Goal: Information Seeking & Learning: Find specific page/section

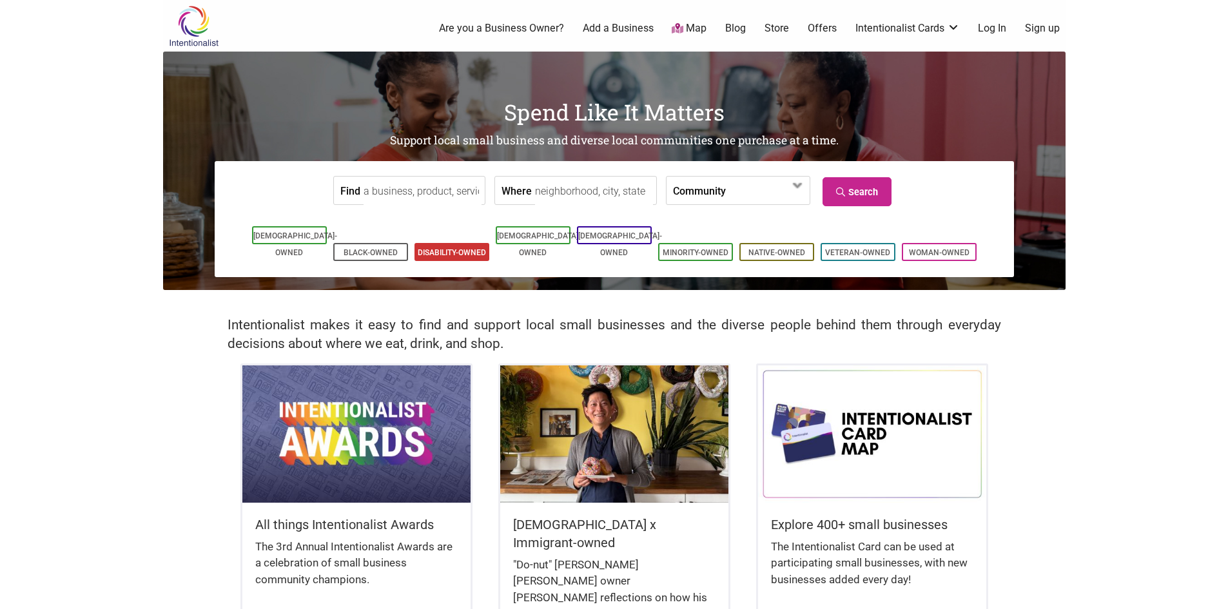
click at [432, 248] on link "Disability-Owned" at bounding box center [452, 252] width 68 height 9
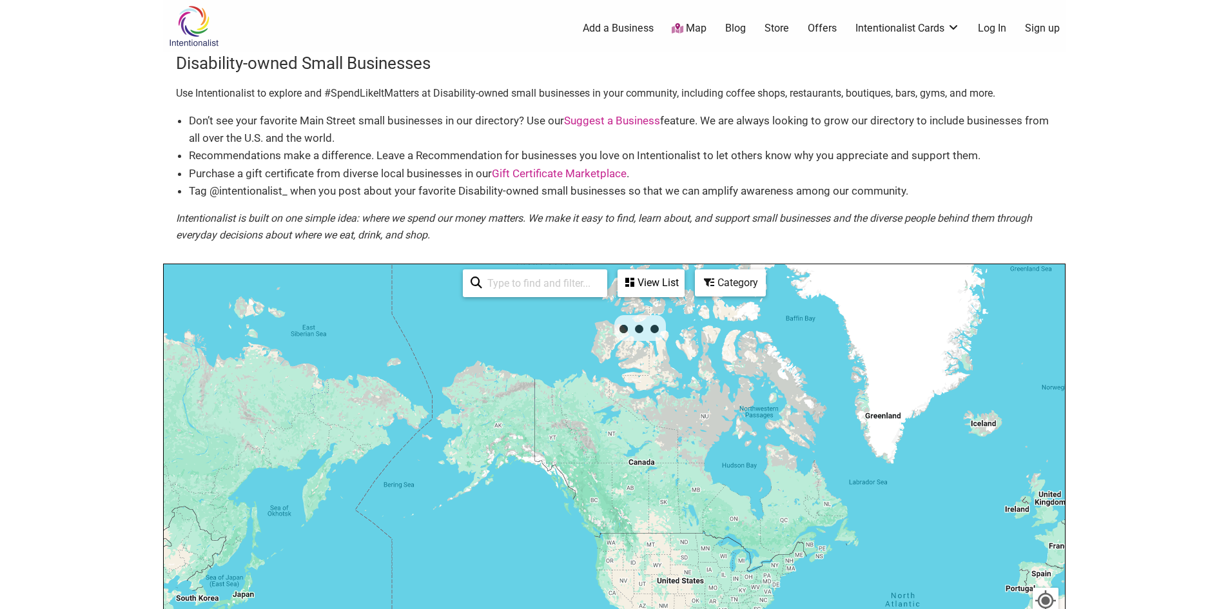
scroll to position [37, 0]
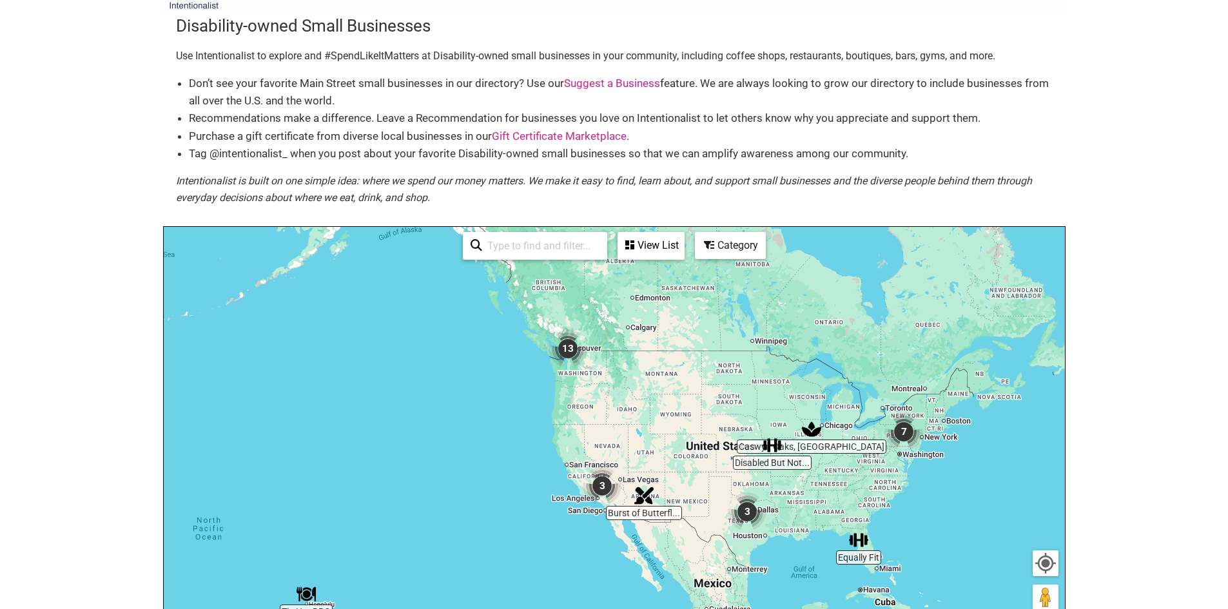
click at [532, 244] on input "search" at bounding box center [540, 245] width 117 height 25
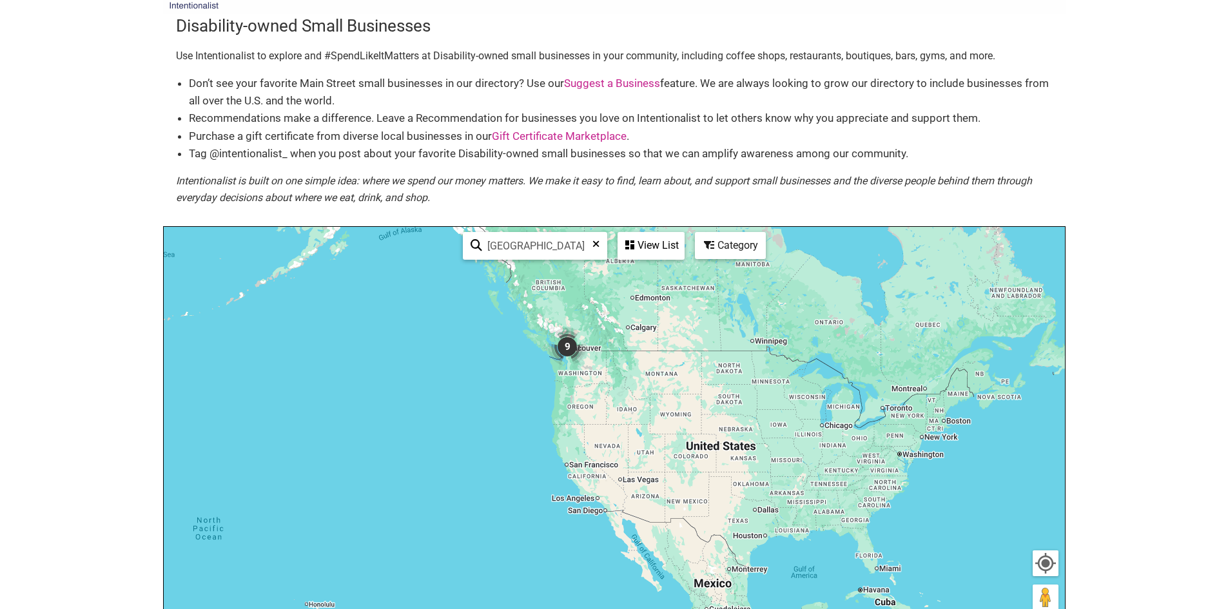
click at [501, 246] on input "[GEOGRAPHIC_DATA]" at bounding box center [540, 245] width 117 height 25
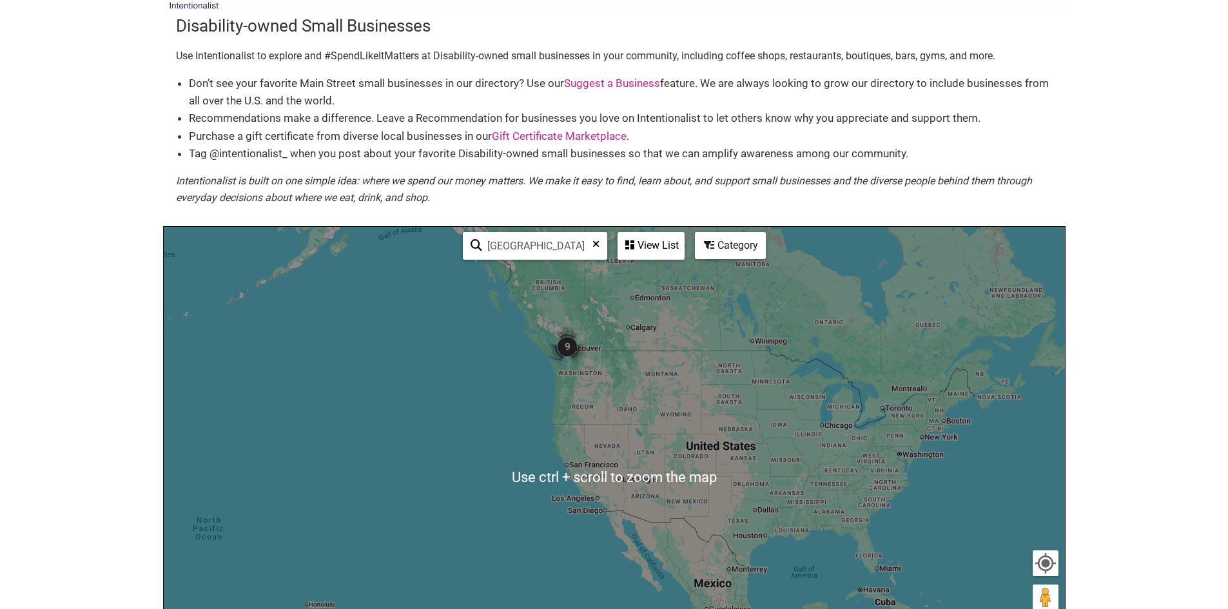
scroll to position [0, 0]
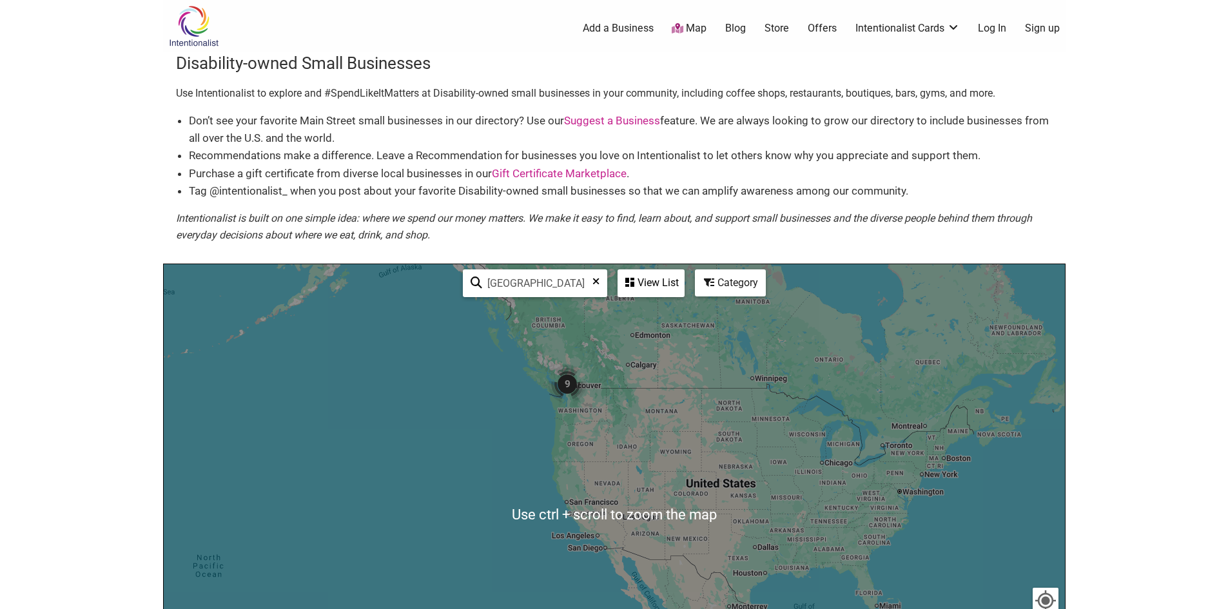
type input "[GEOGRAPHIC_DATA]"
click at [580, 389] on img "9" at bounding box center [567, 384] width 39 height 39
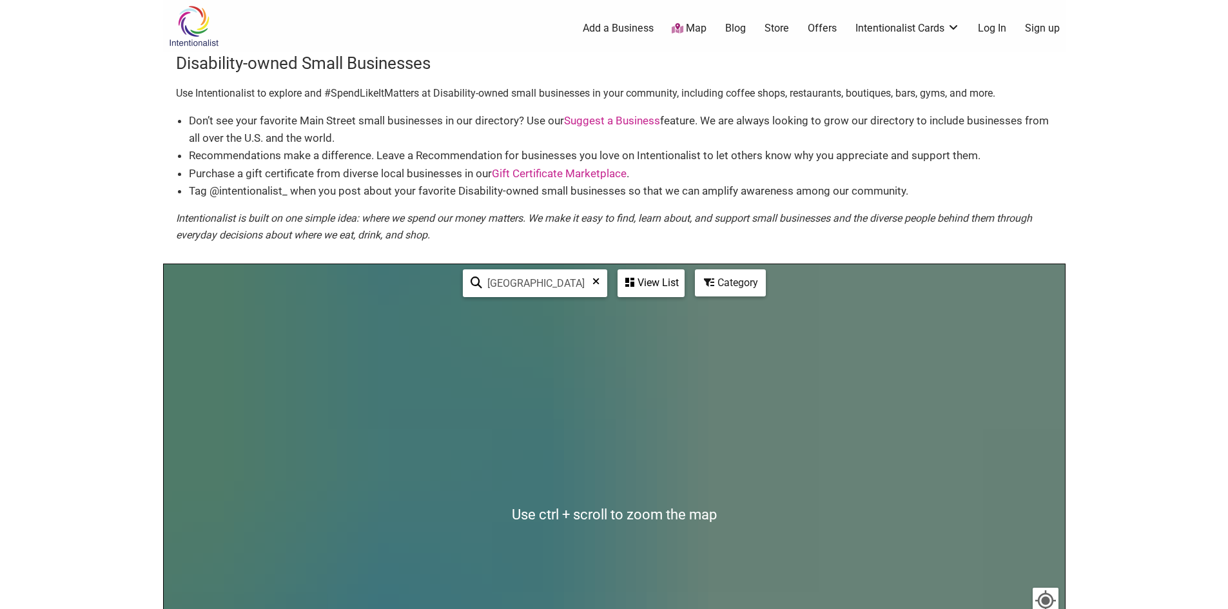
click at [580, 389] on div "To navigate, press the arrow keys." at bounding box center [614, 515] width 901 height 502
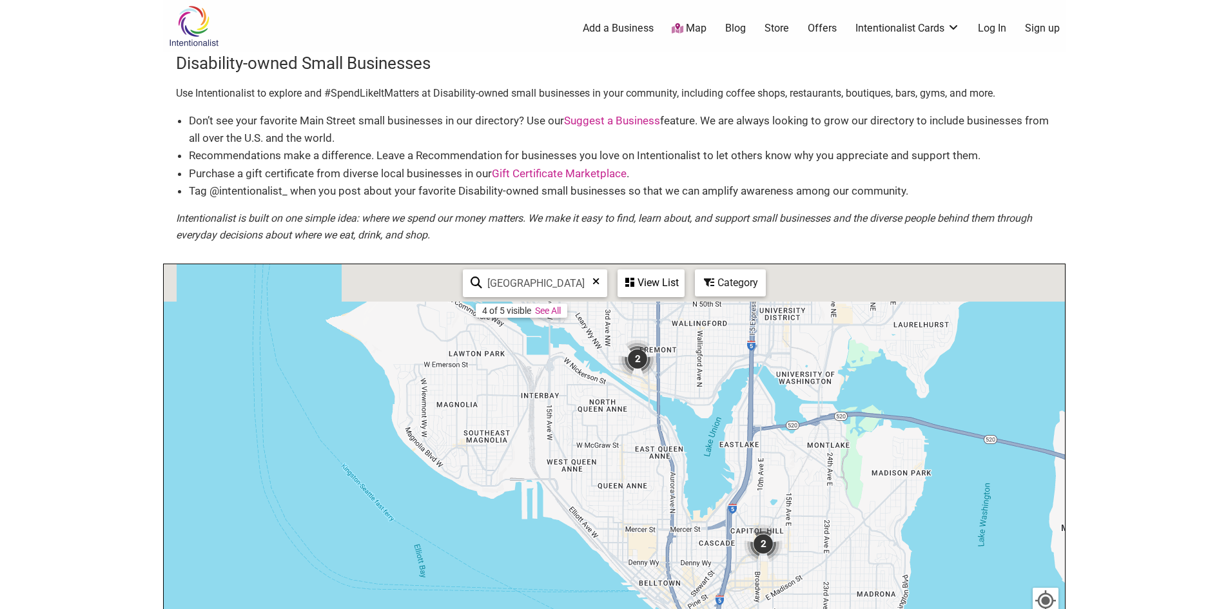
drag, startPoint x: 583, startPoint y: 373, endPoint x: 584, endPoint y: 443, distance: 70.3
click at [584, 455] on div "To navigate, press the arrow keys." at bounding box center [614, 515] width 901 height 502
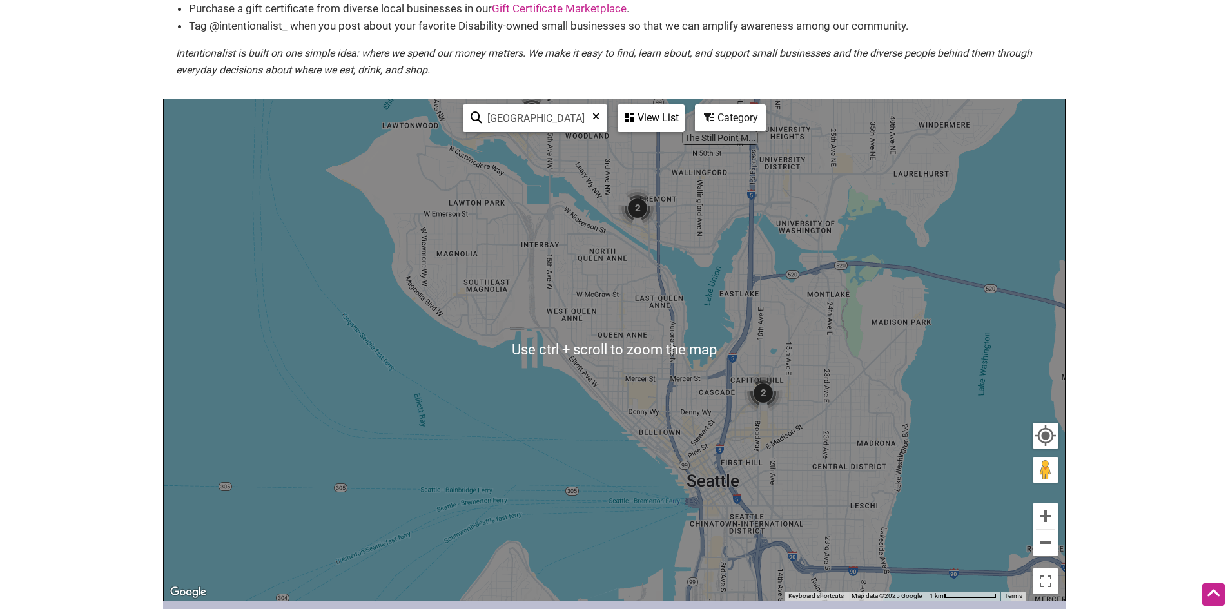
scroll to position [156, 0]
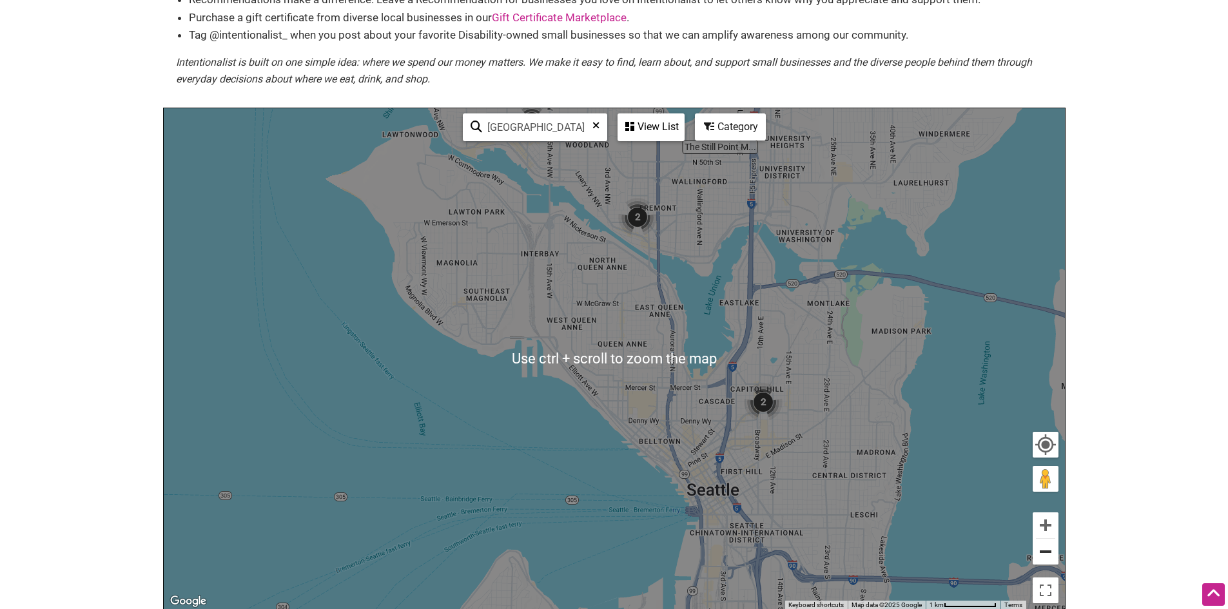
click at [1048, 551] on button "Zoom out" at bounding box center [1046, 552] width 26 height 26
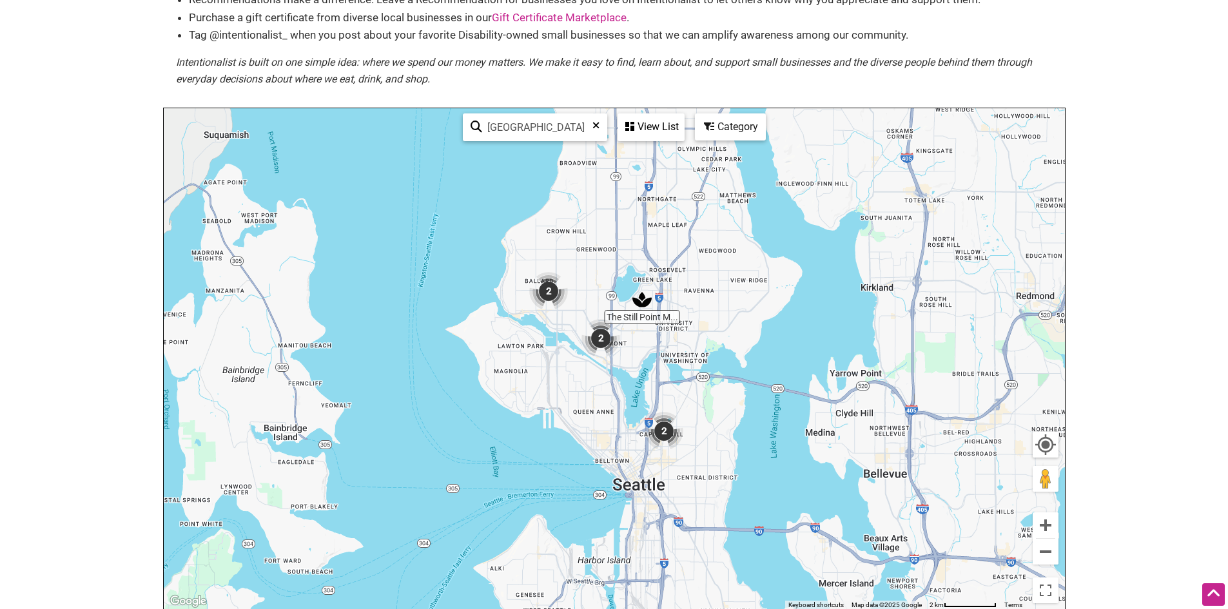
drag, startPoint x: 746, startPoint y: 384, endPoint x: 717, endPoint y: 455, distance: 76.6
click at [717, 455] on div "To navigate, press the arrow keys." at bounding box center [614, 359] width 901 height 502
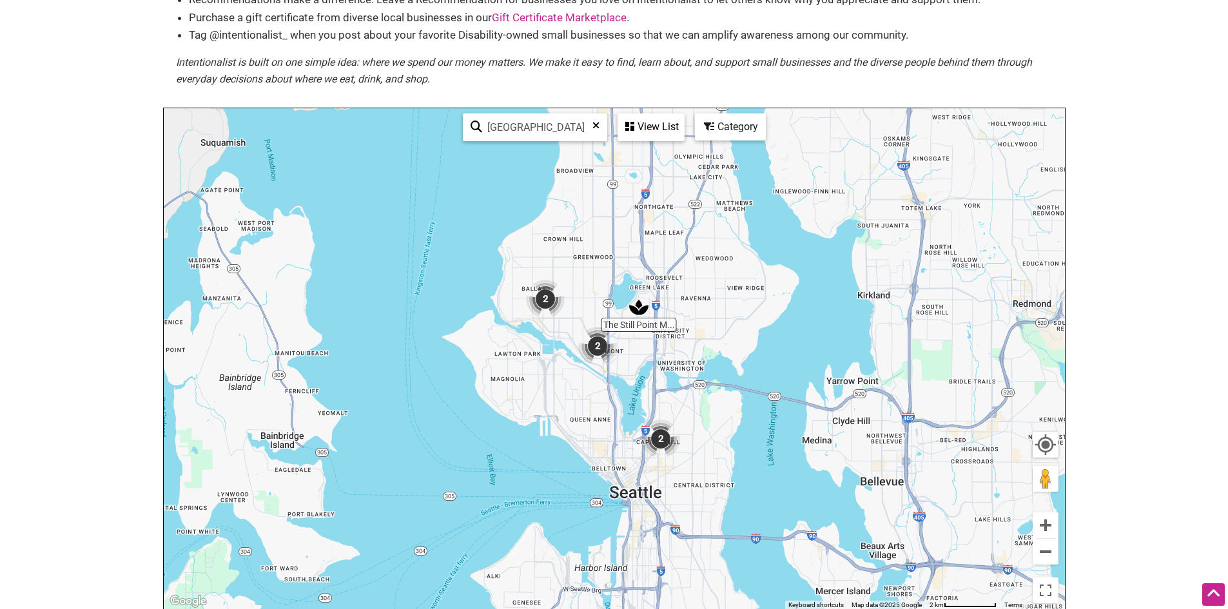
click at [543, 294] on img "2" at bounding box center [545, 299] width 39 height 39
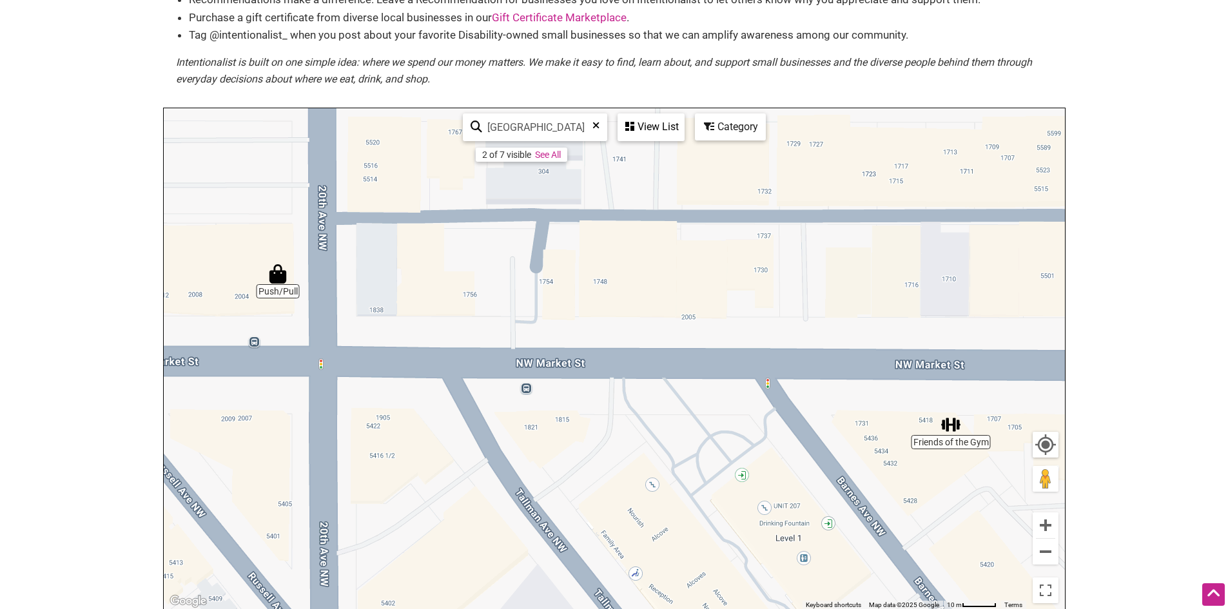
click at [278, 283] on img "Push/Pull" at bounding box center [277, 273] width 19 height 19
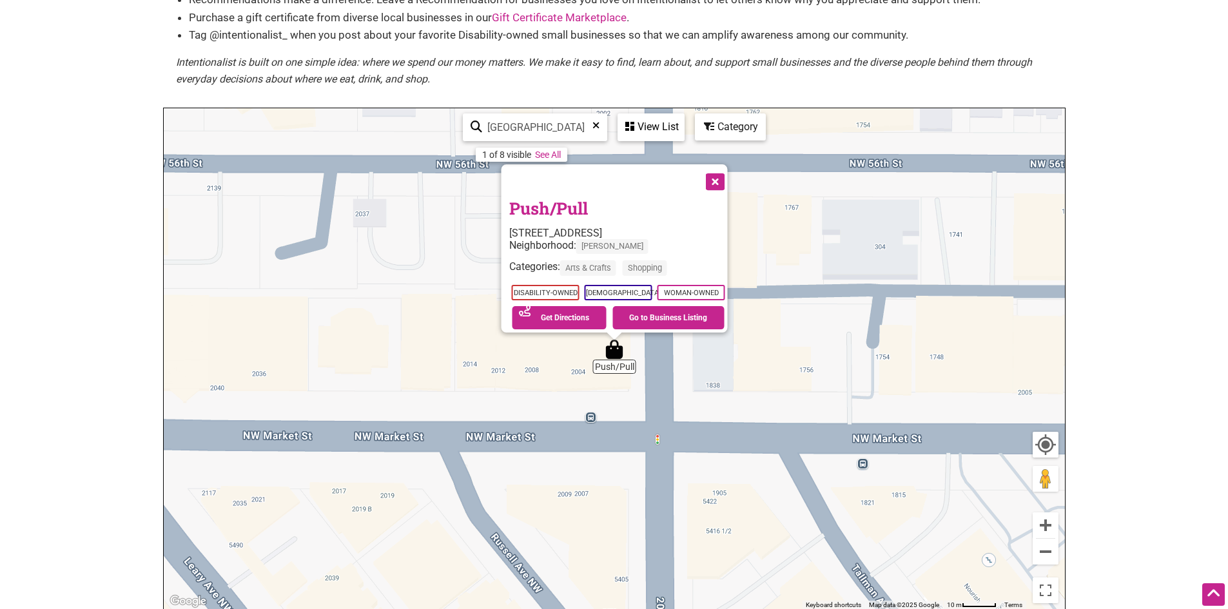
click at [725, 178] on button "Close" at bounding box center [713, 180] width 32 height 32
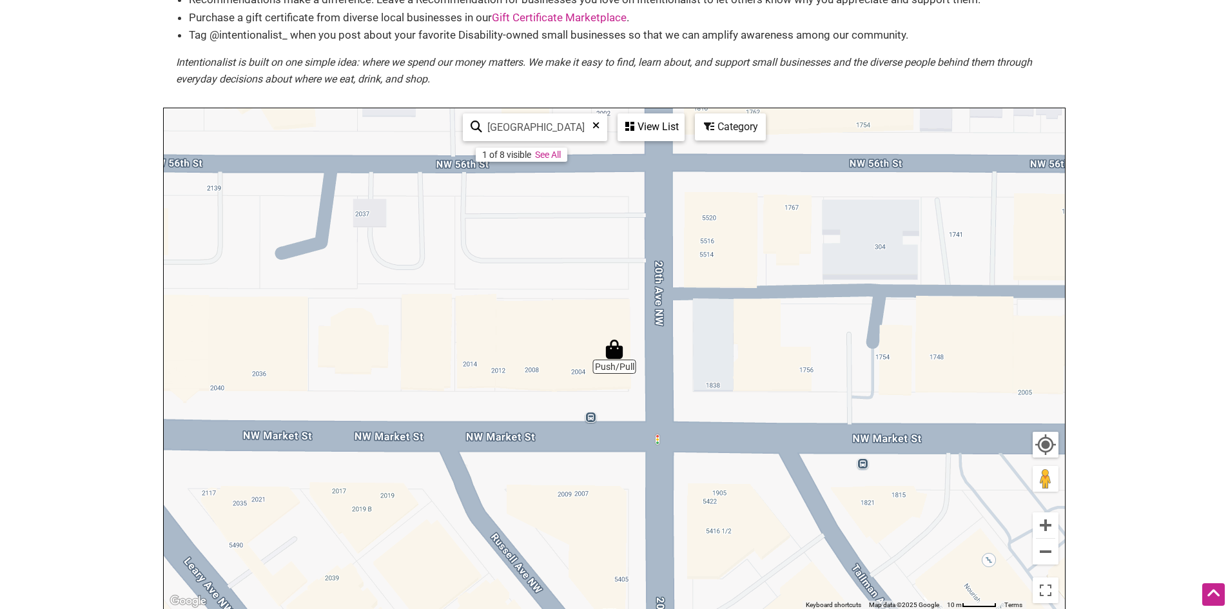
drag, startPoint x: 900, startPoint y: 418, endPoint x: 661, endPoint y: 328, distance: 255.6
click at [661, 328] on div "To navigate, press the arrow keys." at bounding box center [614, 359] width 901 height 502
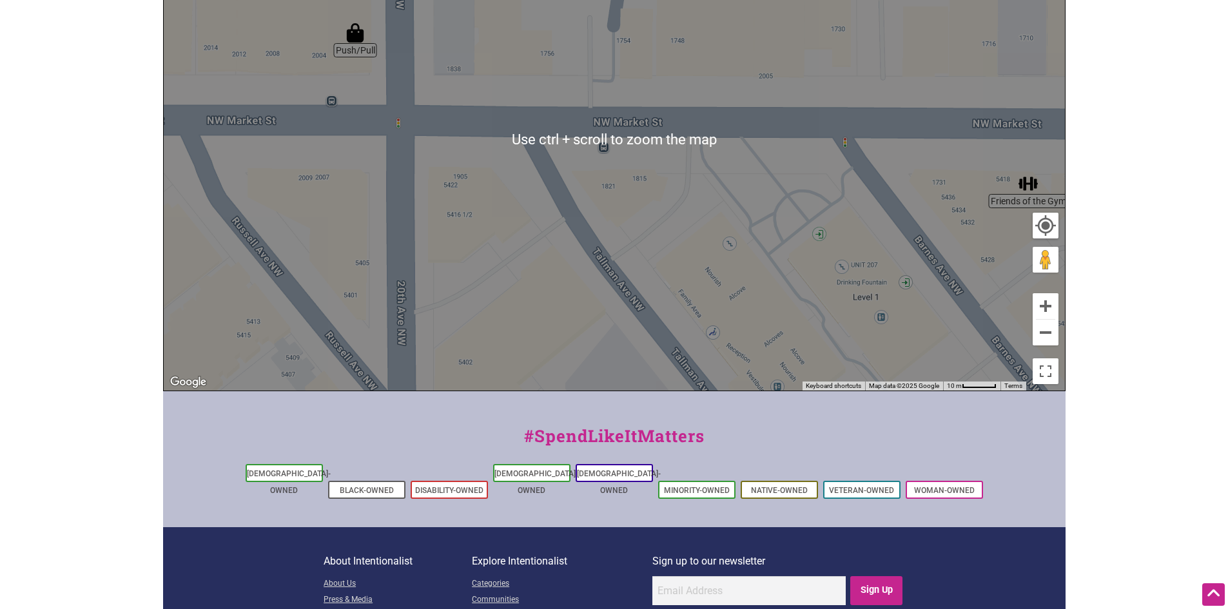
scroll to position [376, 0]
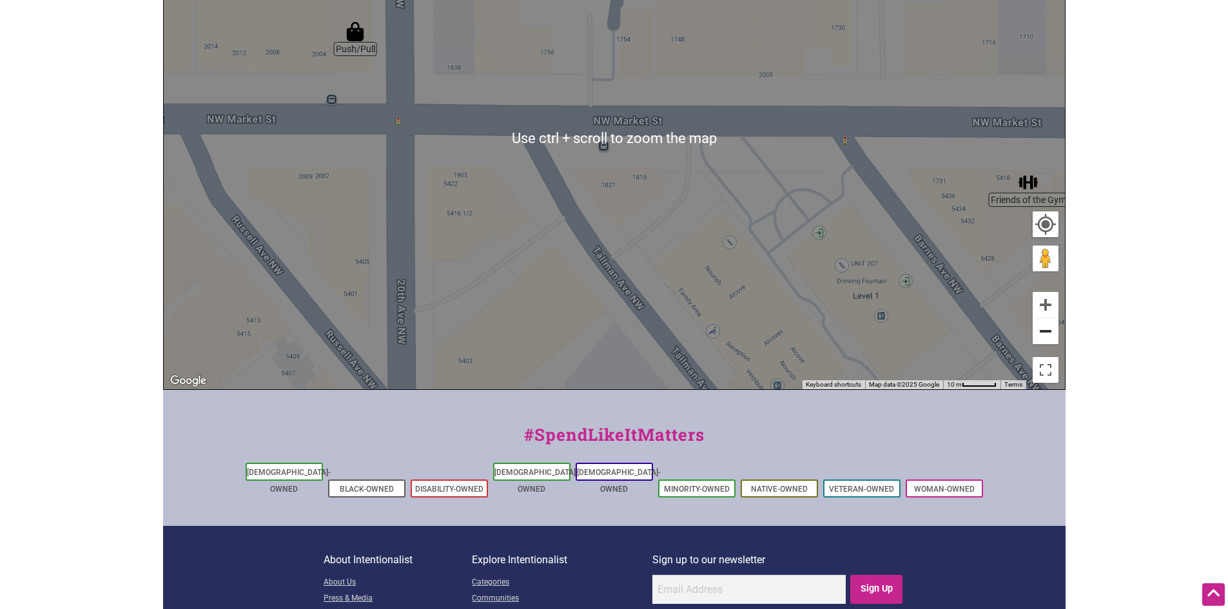
click at [1049, 335] on button "Zoom out" at bounding box center [1046, 331] width 26 height 26
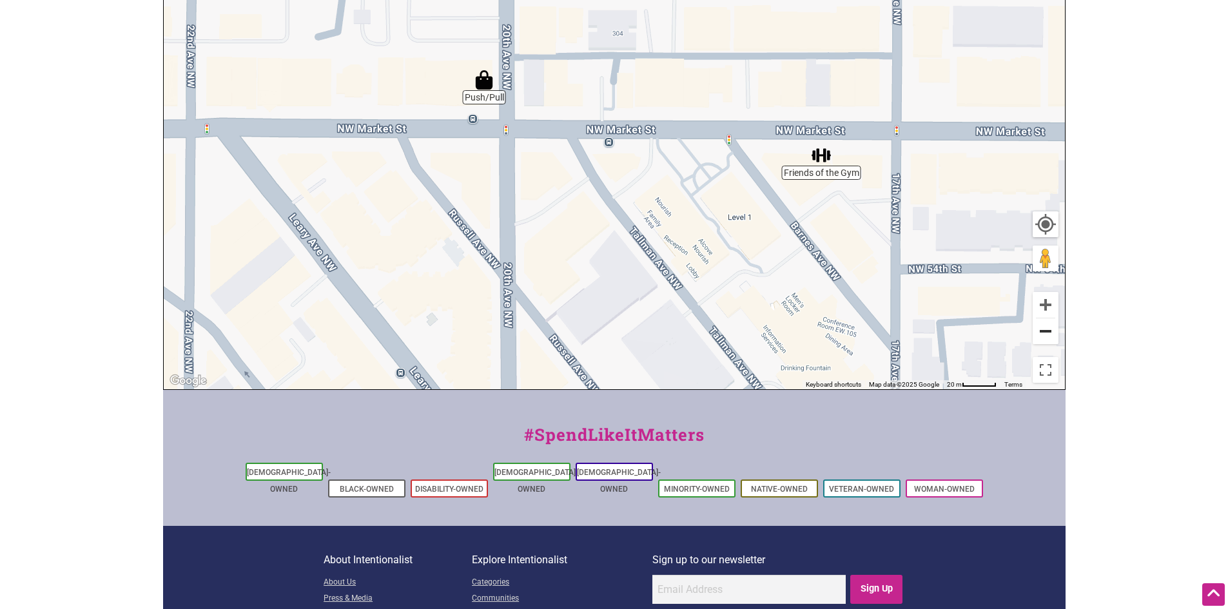
click at [1049, 335] on button "Zoom out" at bounding box center [1046, 331] width 26 height 26
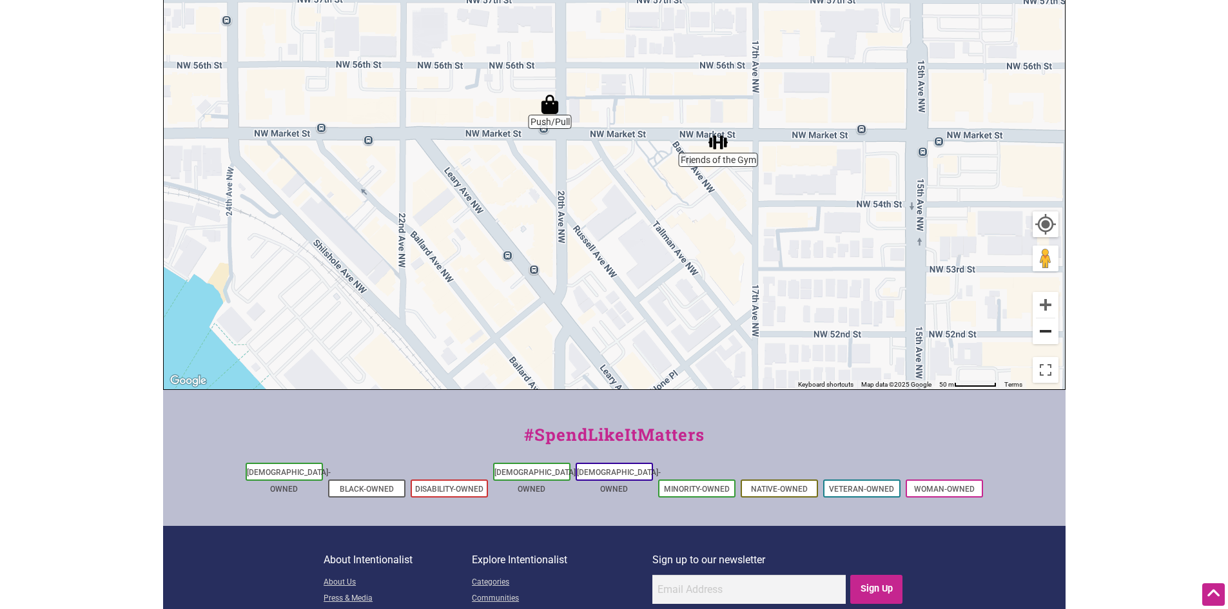
click at [1049, 335] on button "Zoom out" at bounding box center [1046, 331] width 26 height 26
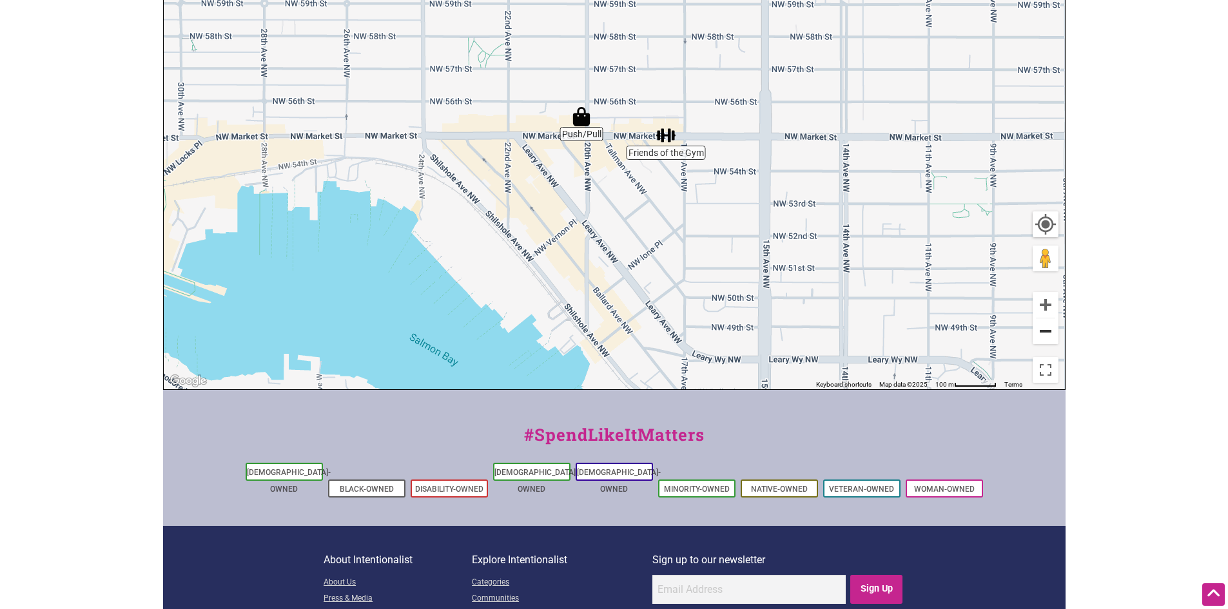
click at [1049, 335] on button "Zoom out" at bounding box center [1046, 331] width 26 height 26
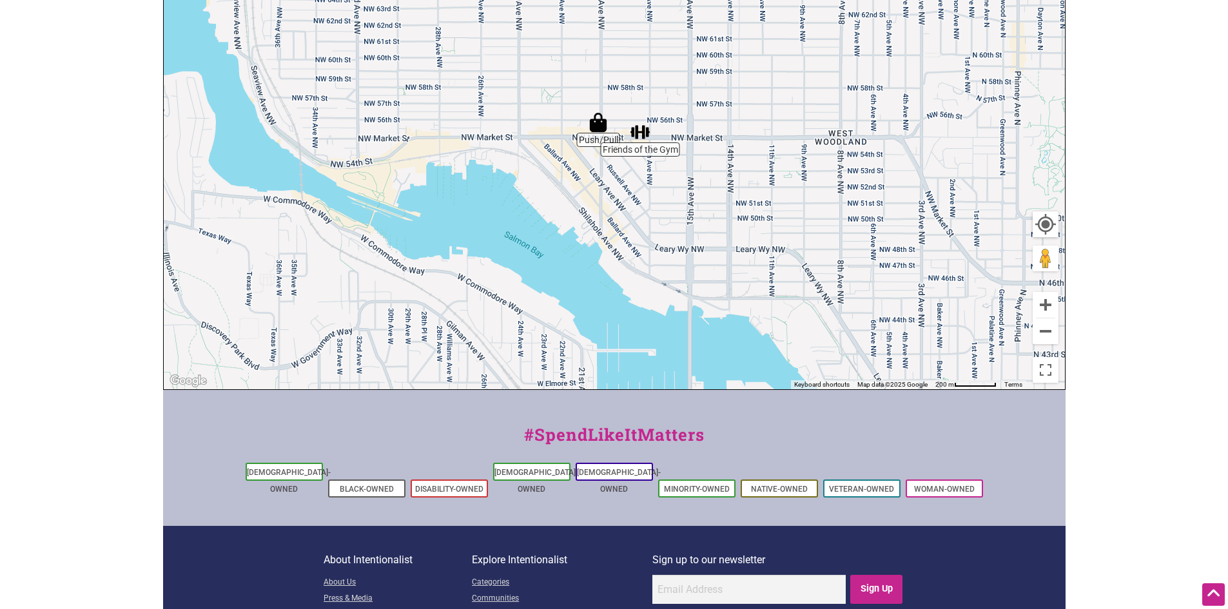
click at [641, 134] on img "Friends of the Gym" at bounding box center [639, 131] width 19 height 19
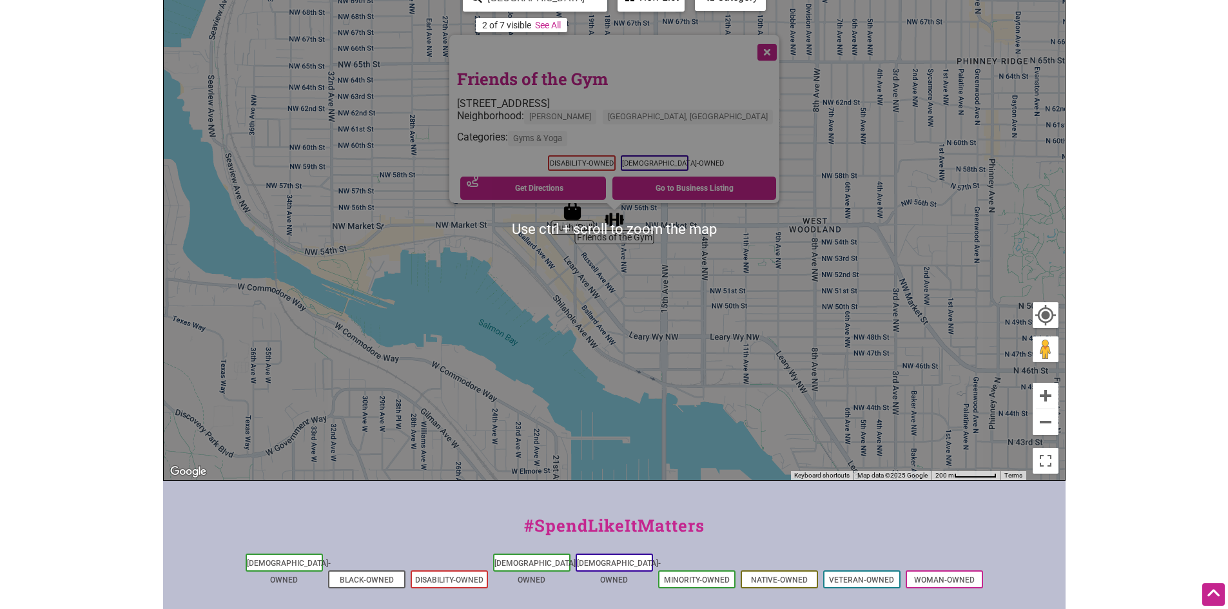
scroll to position [275, 0]
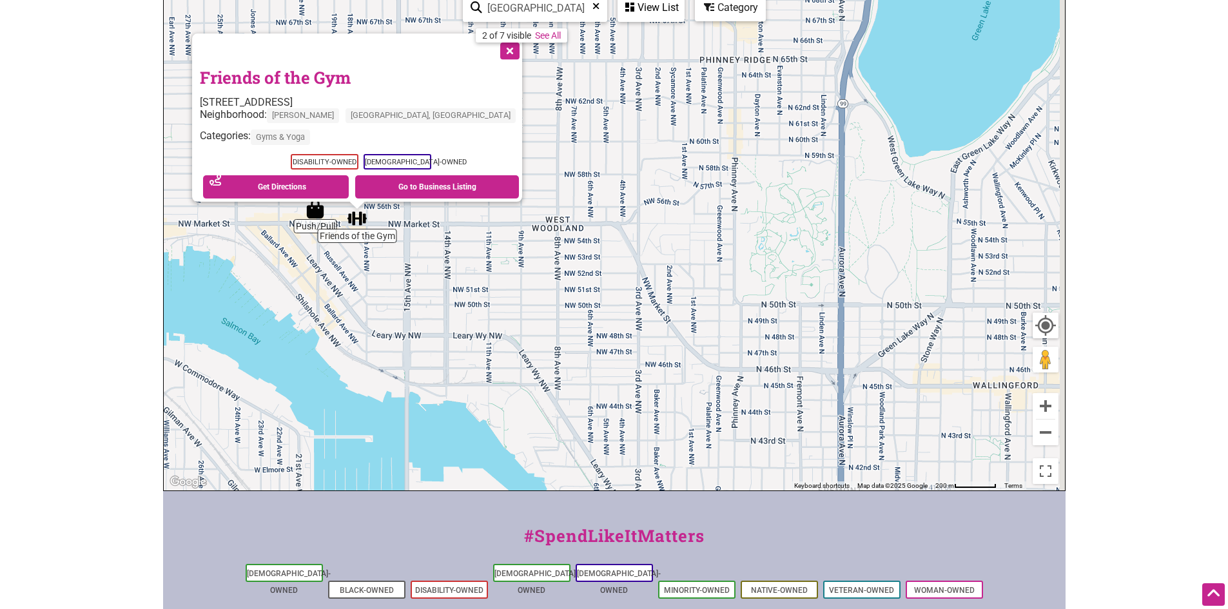
drag, startPoint x: 870, startPoint y: 259, endPoint x: 605, endPoint y: 247, distance: 265.2
click at [605, 248] on div "To navigate, press the arrow keys. Friends of the Gym [STREET_ADDRESS] Neighbor…" at bounding box center [614, 240] width 901 height 502
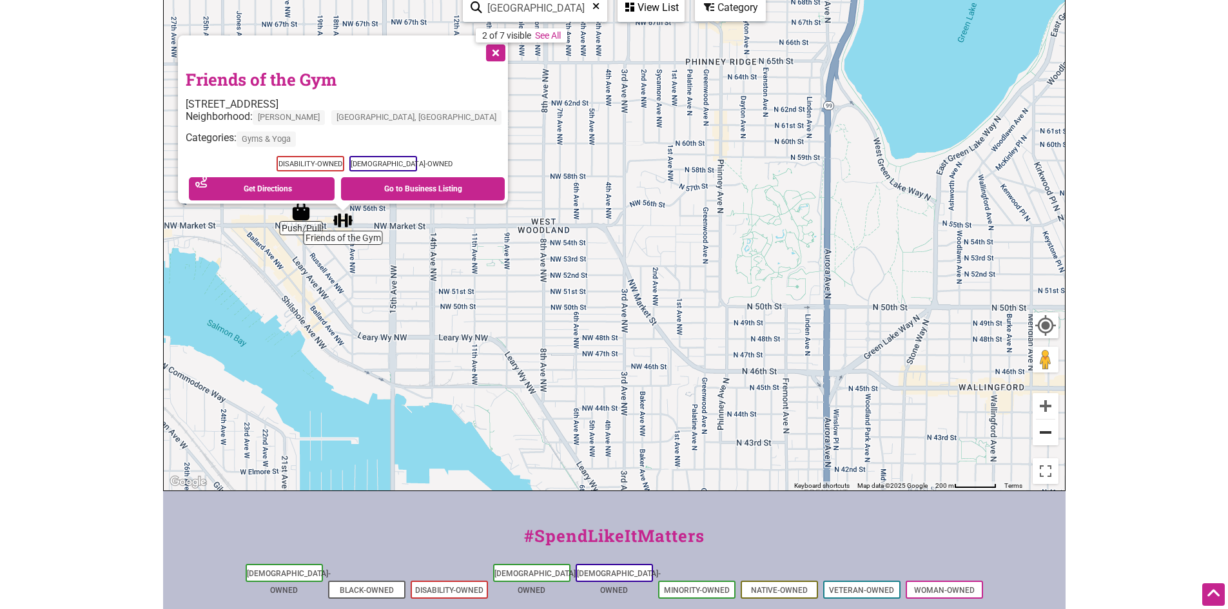
click at [1052, 432] on button "Zoom out" at bounding box center [1046, 433] width 26 height 26
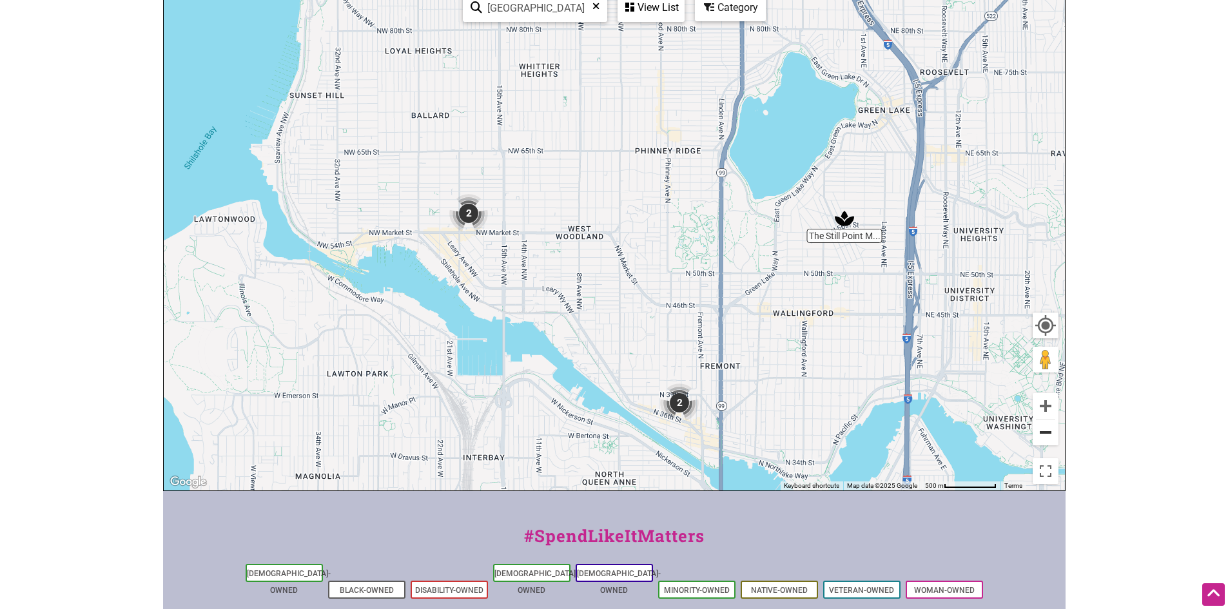
click at [1052, 432] on button "Zoom out" at bounding box center [1046, 433] width 26 height 26
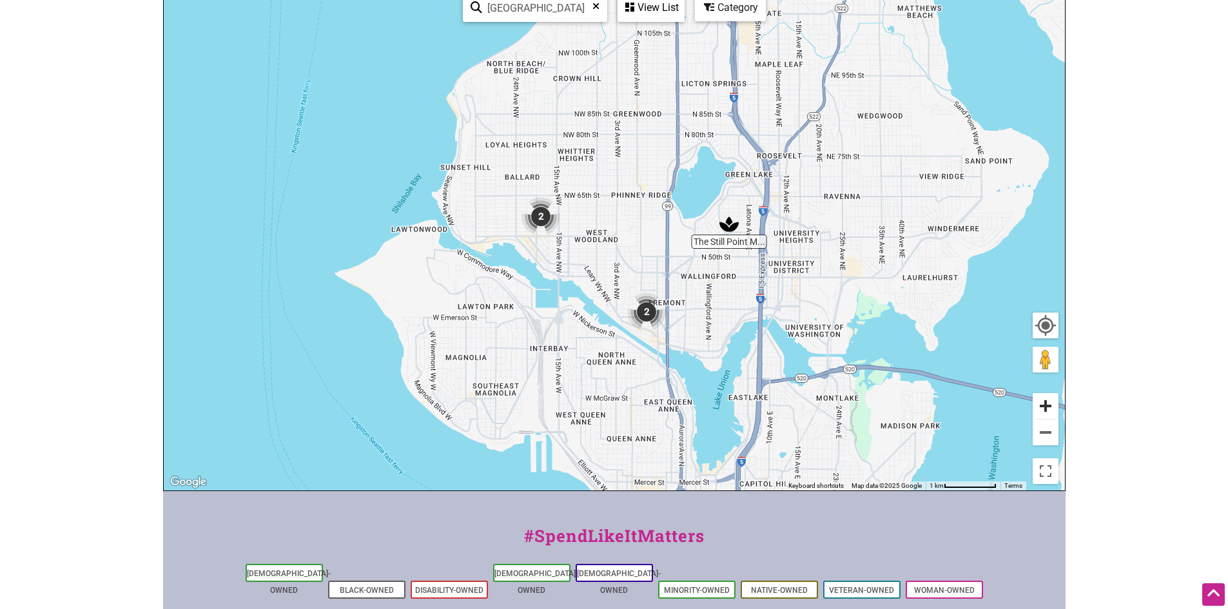
click at [1047, 405] on button "Zoom in" at bounding box center [1046, 406] width 26 height 26
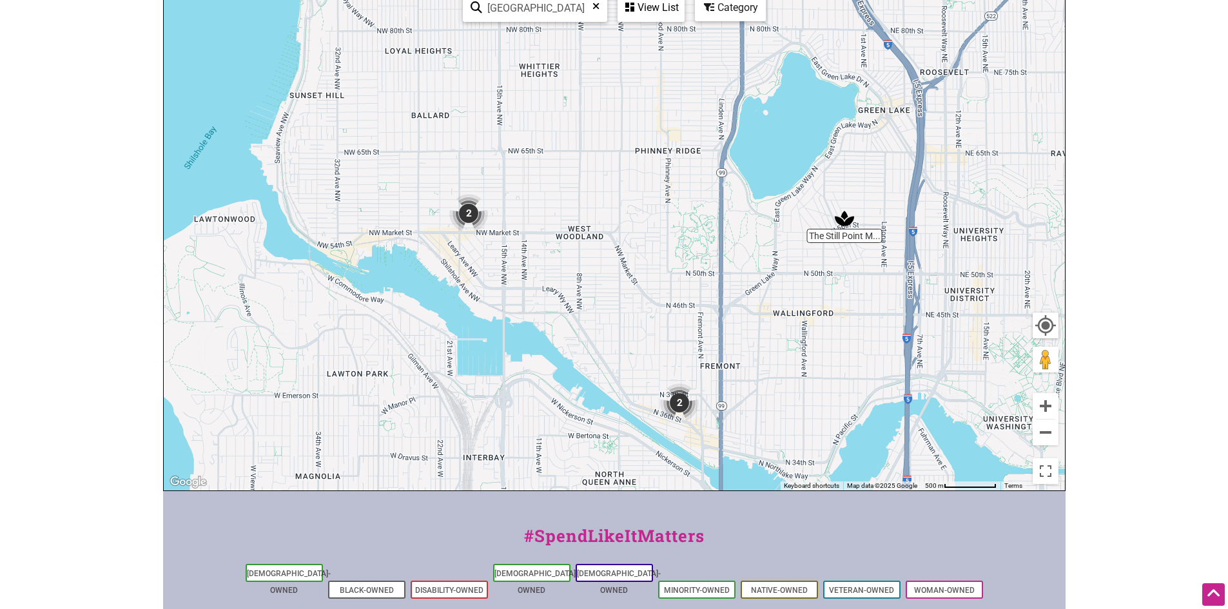
click at [682, 402] on img "2" at bounding box center [679, 403] width 39 height 39
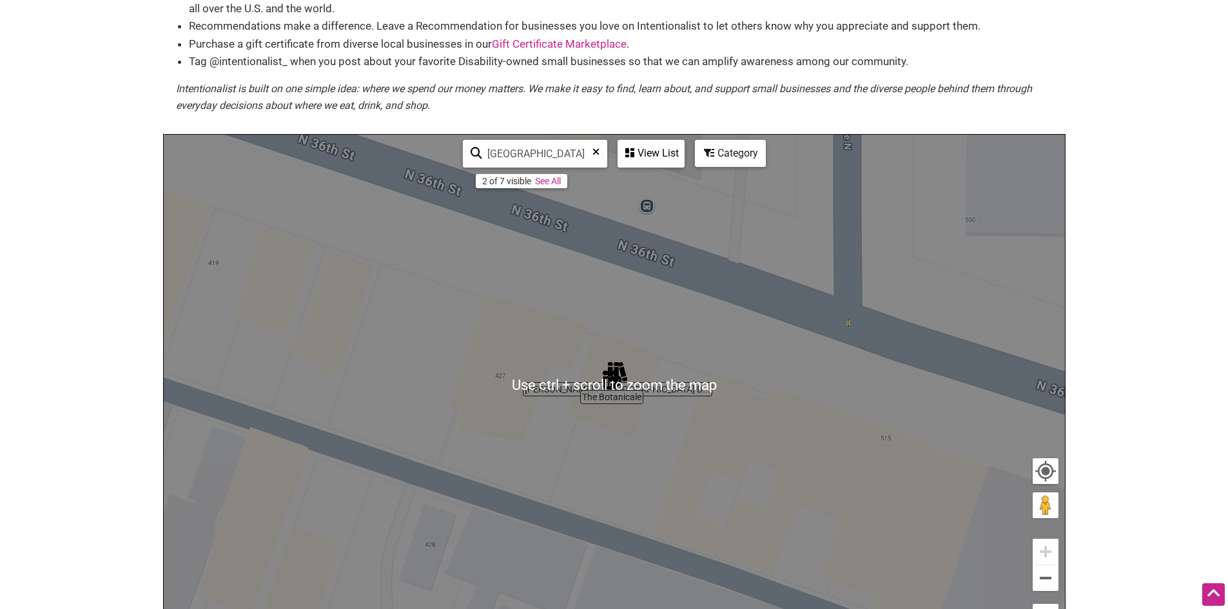
scroll to position [119, 0]
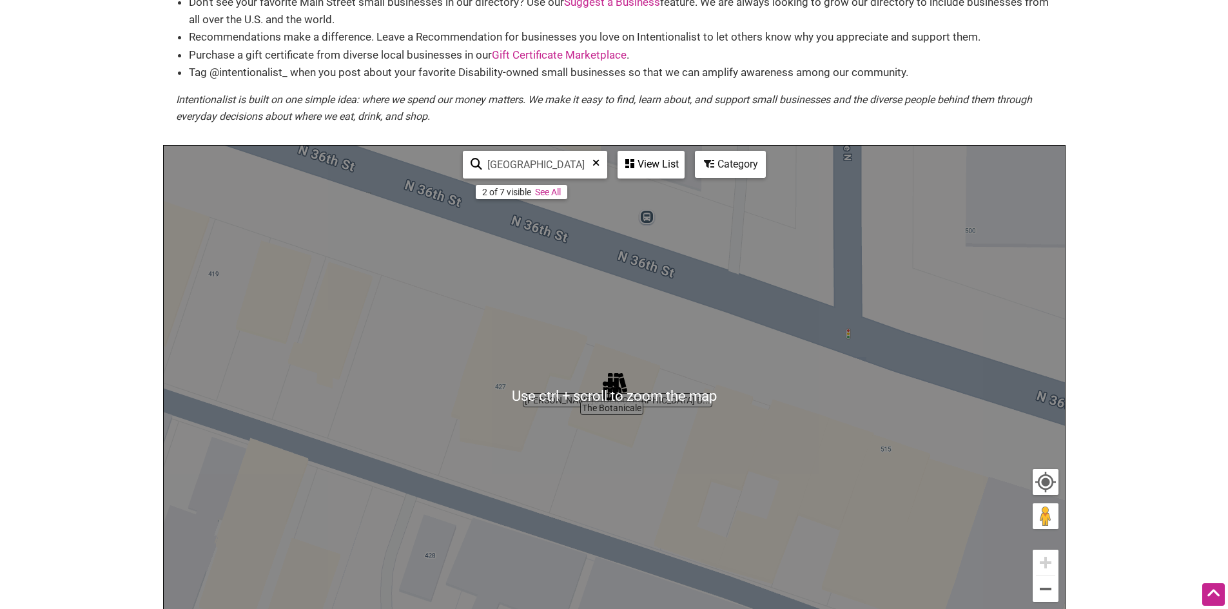
click at [672, 367] on div "To navigate, press the arrow keys." at bounding box center [614, 397] width 901 height 502
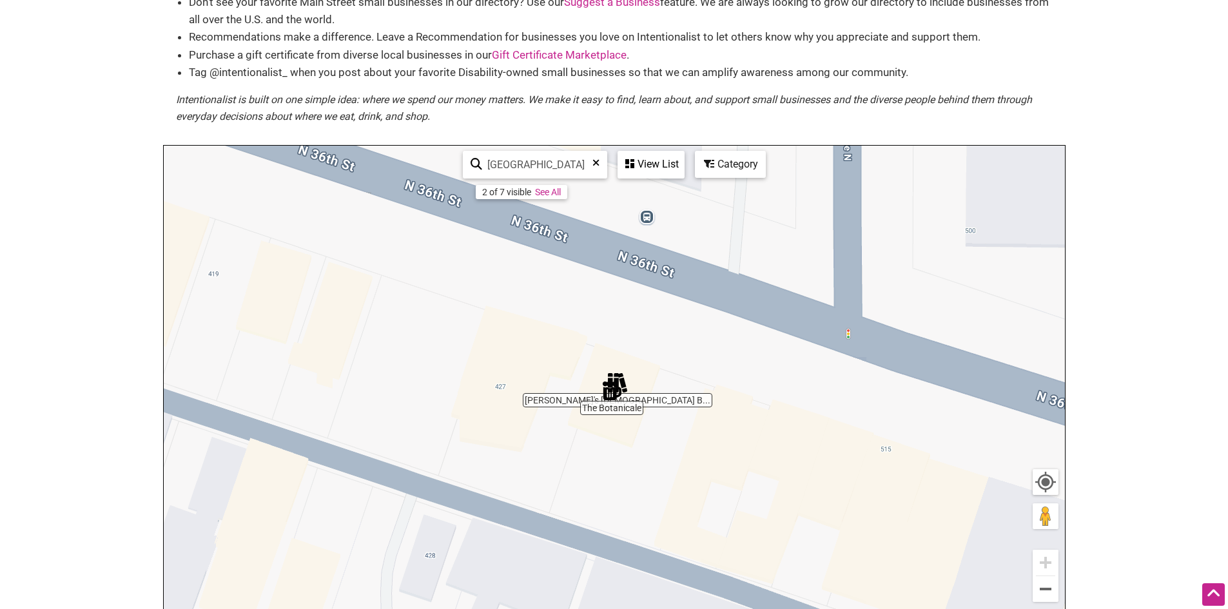
click at [638, 398] on div "To navigate, press the arrow keys." at bounding box center [614, 397] width 901 height 502
click at [1042, 587] on button "Zoom out" at bounding box center [1046, 589] width 26 height 26
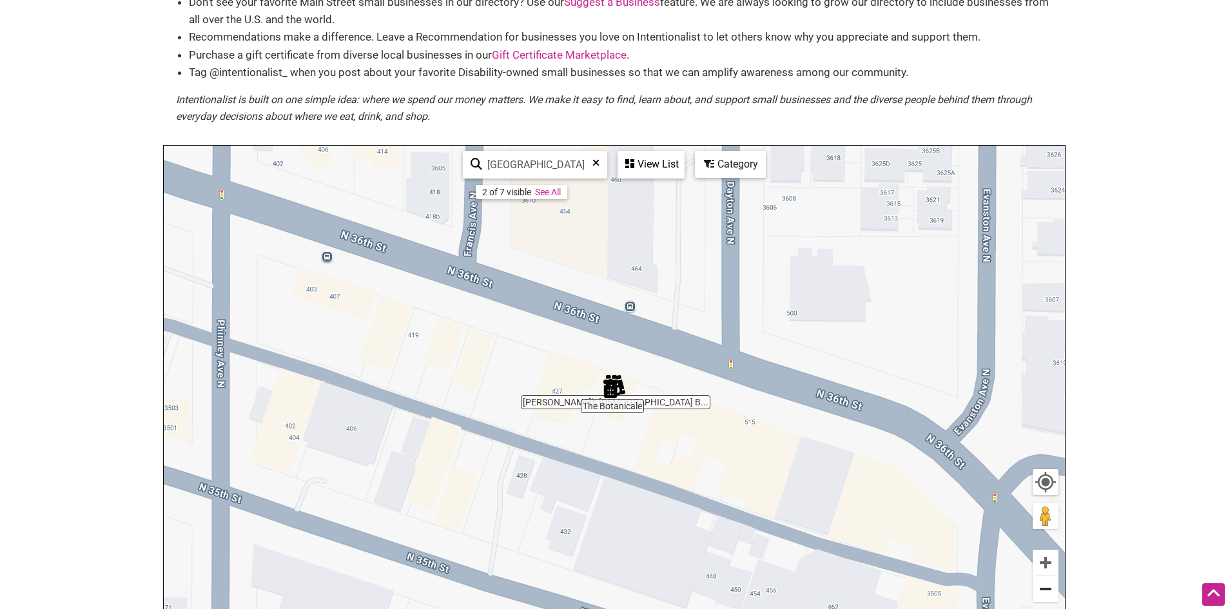
click at [1053, 602] on button "Zoom out" at bounding box center [1046, 589] width 26 height 26
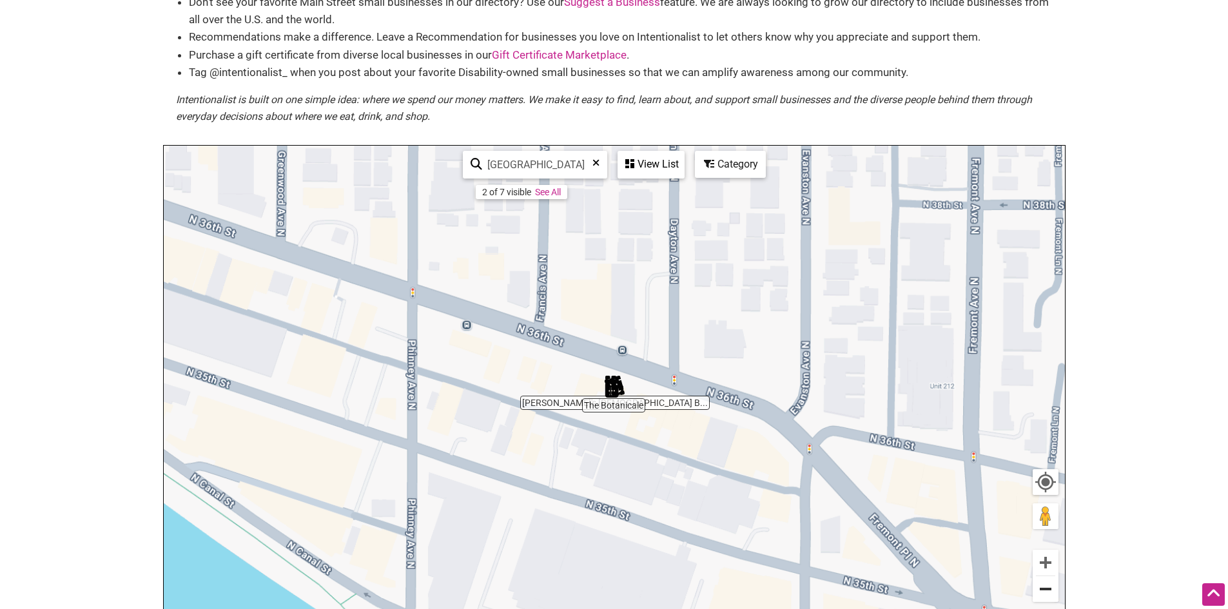
click at [1049, 596] on button "Zoom out" at bounding box center [1046, 589] width 26 height 26
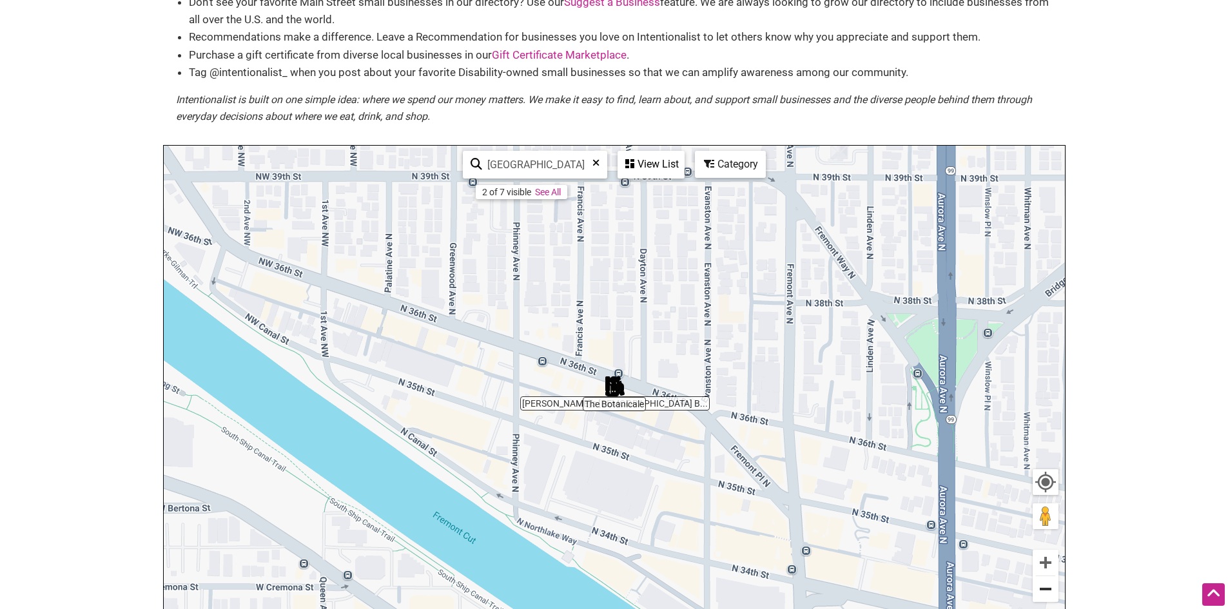
click at [1049, 596] on button "Zoom out" at bounding box center [1046, 589] width 26 height 26
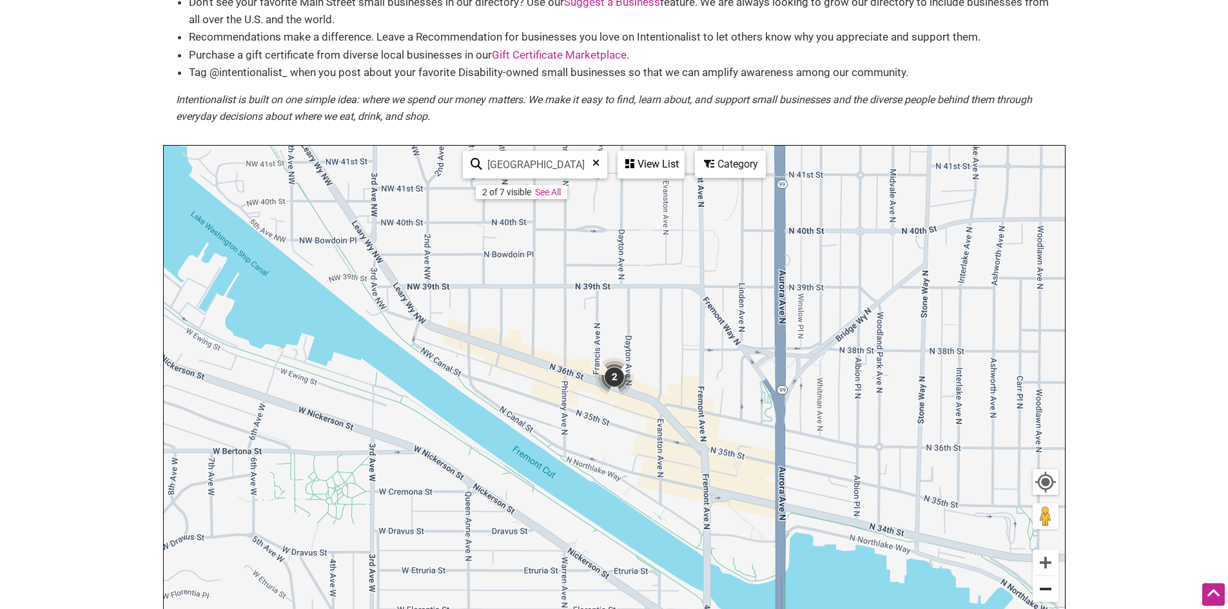
click at [1049, 596] on button "Zoom out" at bounding box center [1046, 589] width 26 height 26
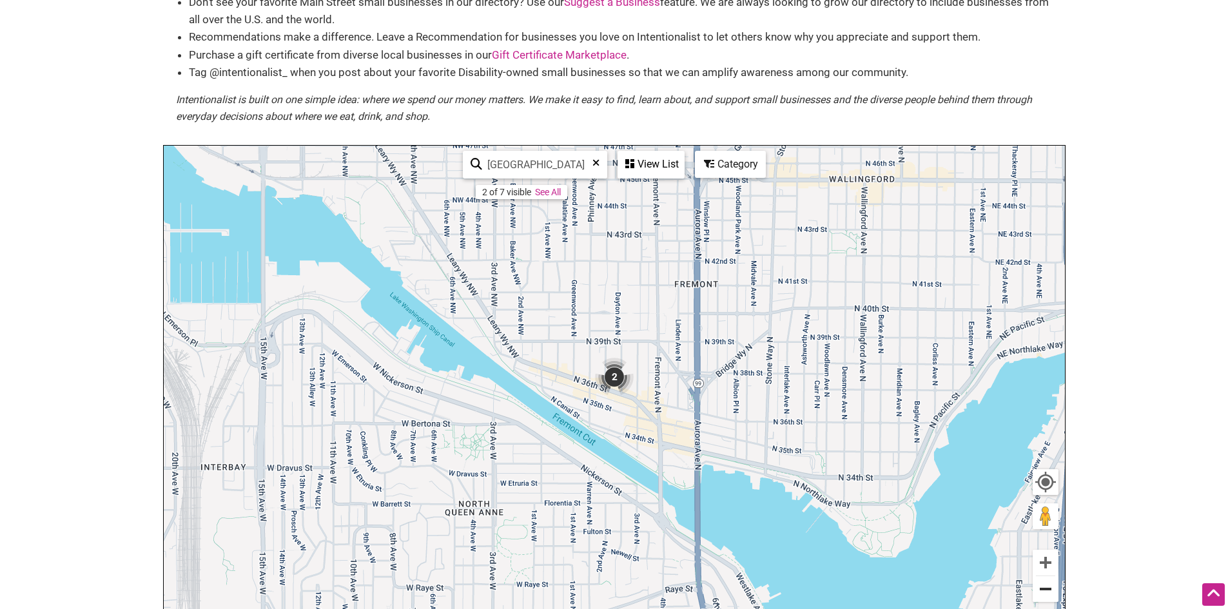
click at [1049, 596] on button "Zoom out" at bounding box center [1046, 589] width 26 height 26
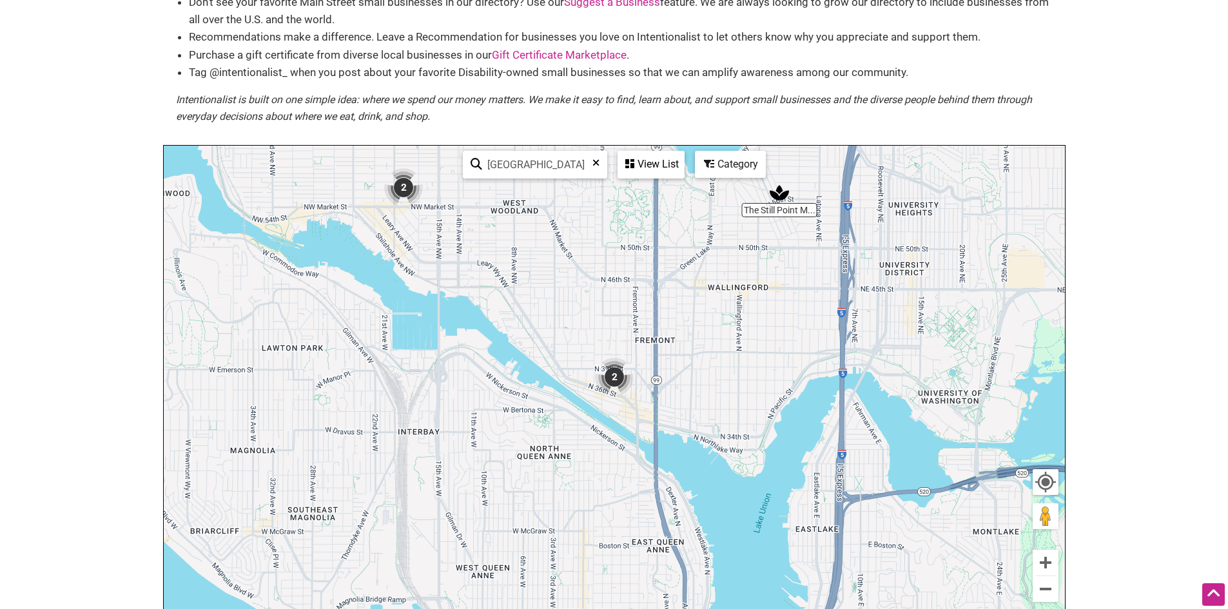
click at [783, 196] on img "The Still Point Massage Therapy" at bounding box center [779, 192] width 19 height 19
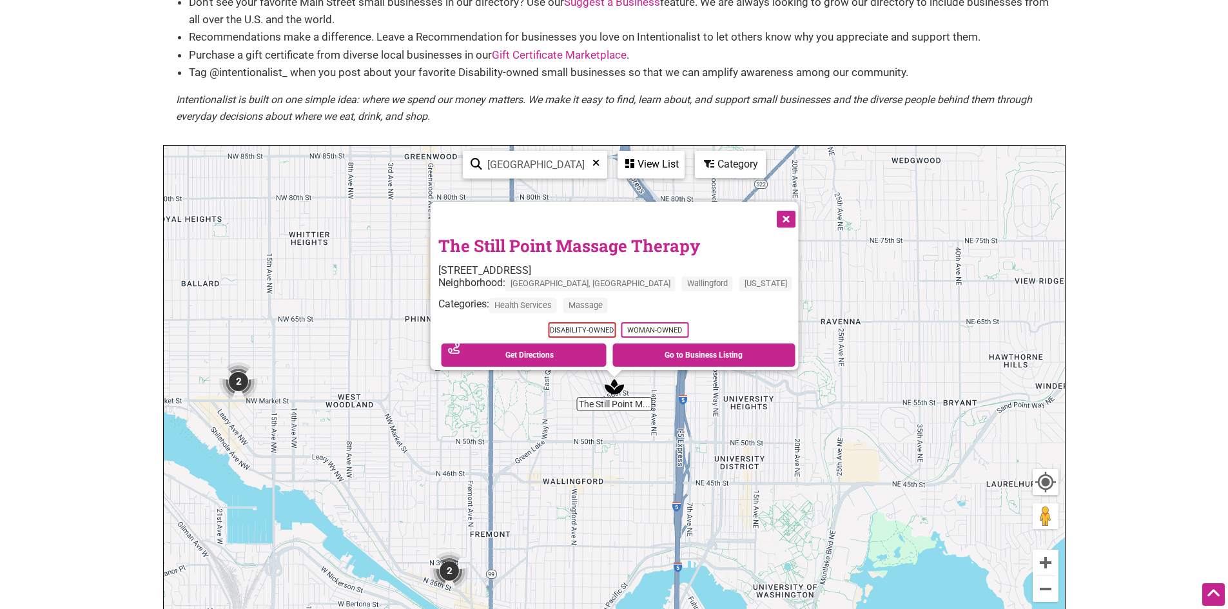
click at [768, 214] on button "Close" at bounding box center [784, 218] width 32 height 32
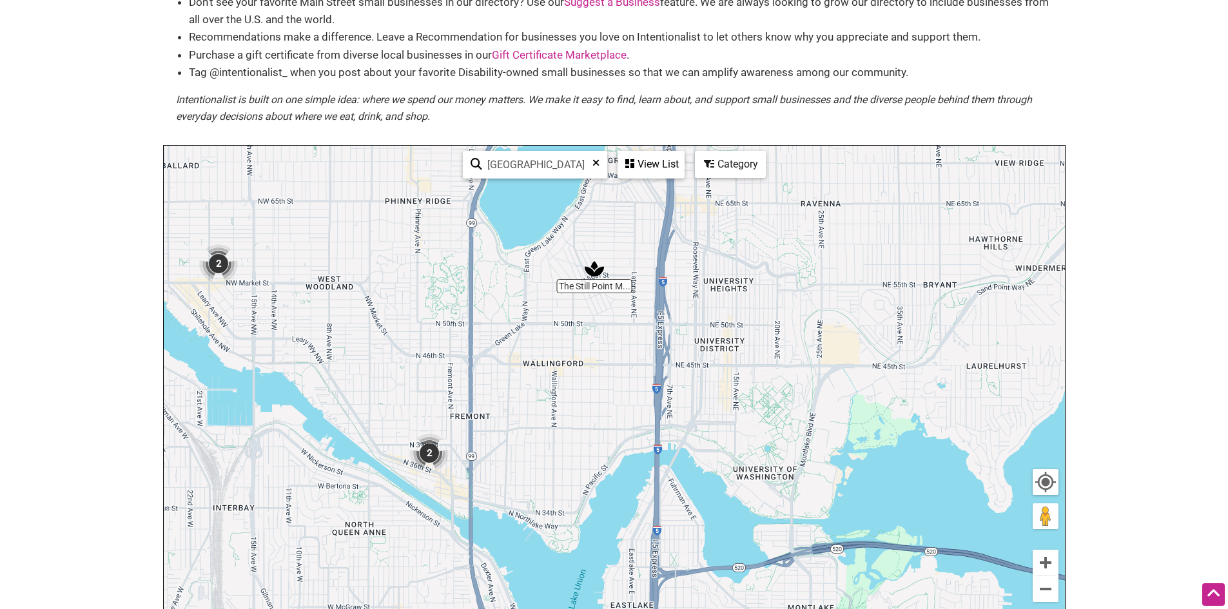
drag, startPoint x: 927, startPoint y: 455, endPoint x: 896, endPoint y: 284, distance: 173.6
click at [896, 284] on div "To navigate, press the arrow keys." at bounding box center [614, 397] width 901 height 502
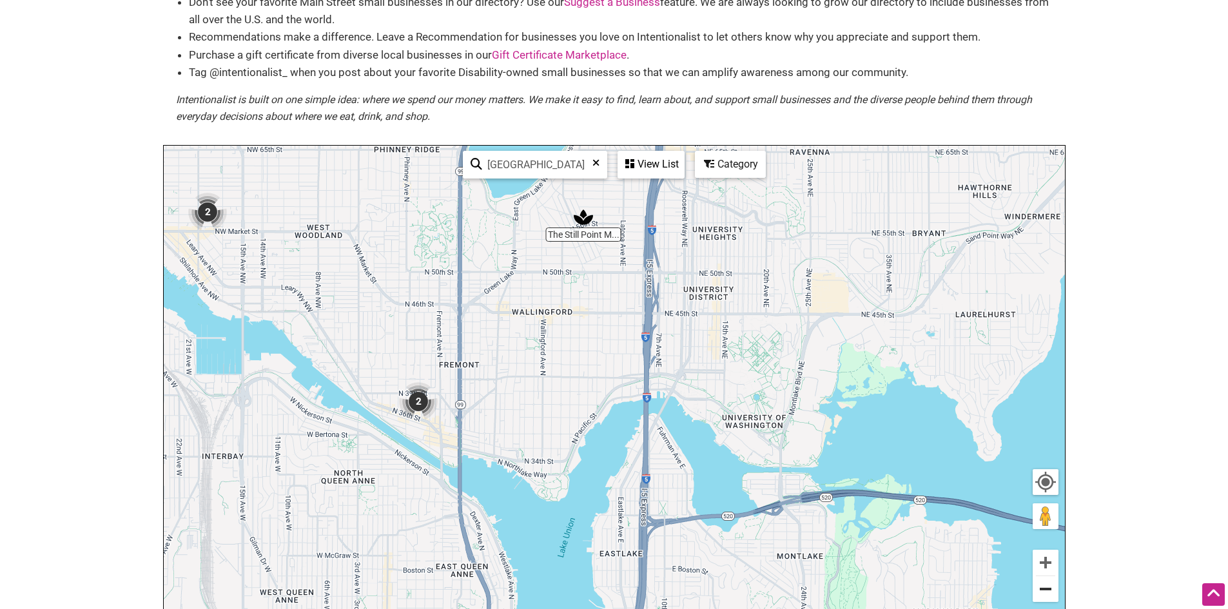
click at [1049, 590] on button "Zoom out" at bounding box center [1046, 589] width 26 height 26
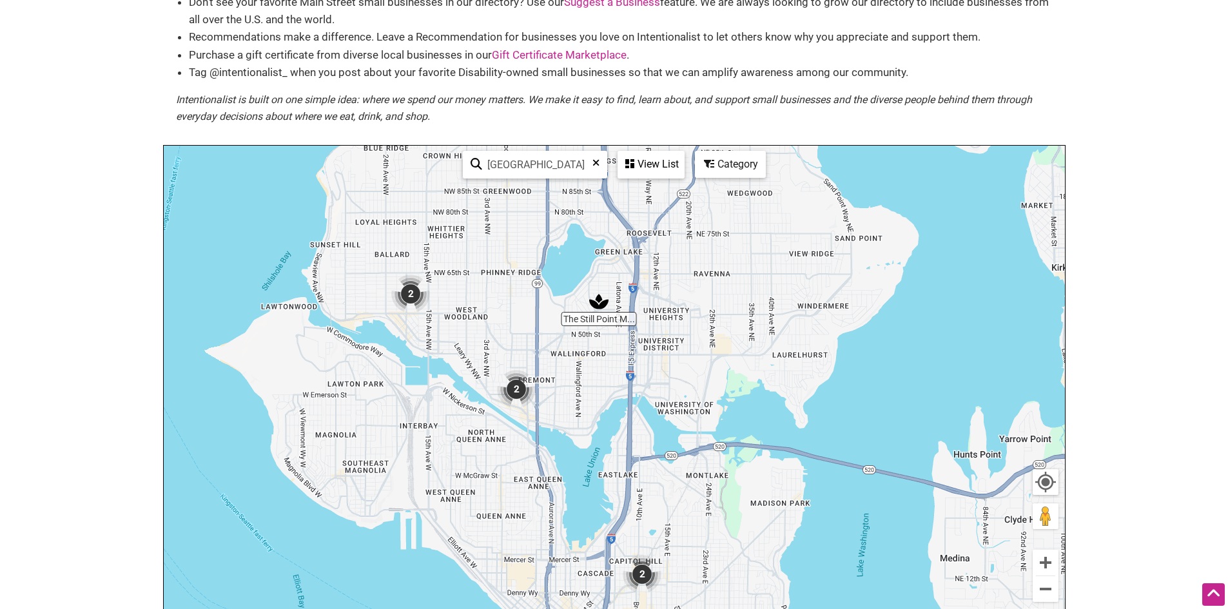
click at [641, 567] on img "2" at bounding box center [642, 574] width 39 height 39
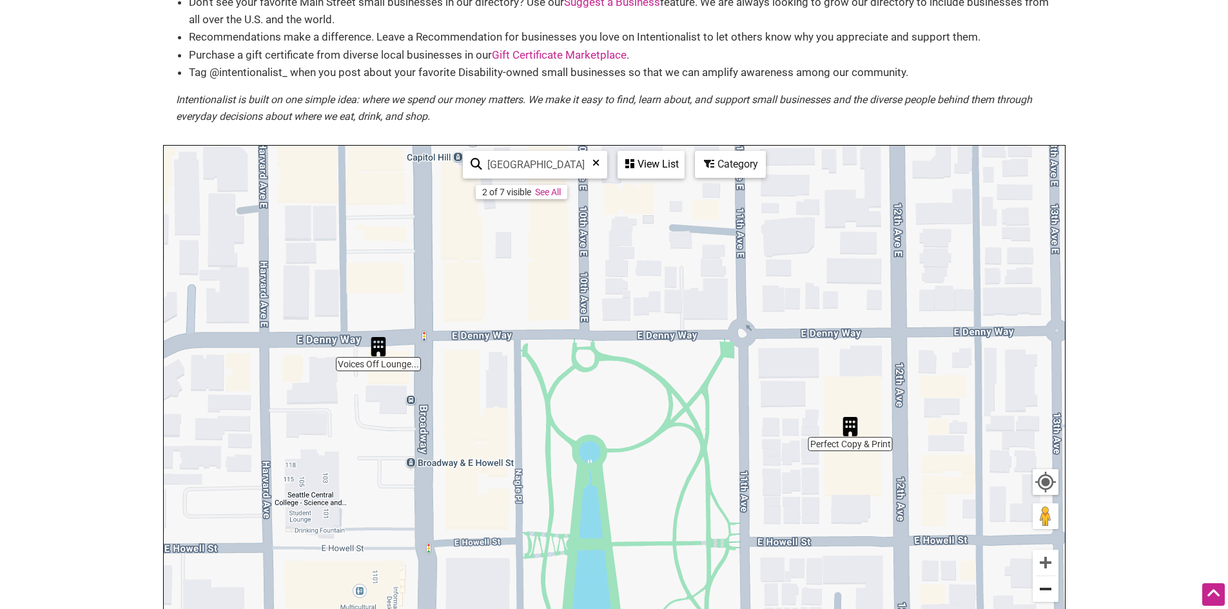
click at [1053, 589] on button "Zoom out" at bounding box center [1046, 589] width 26 height 26
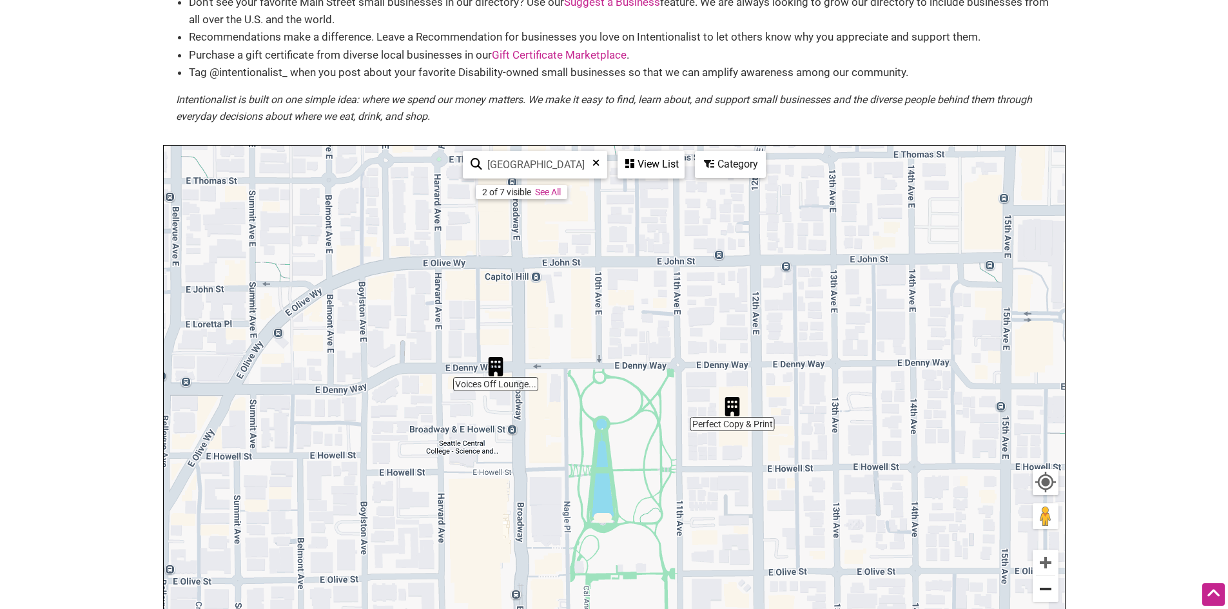
click at [1053, 589] on button "Zoom out" at bounding box center [1046, 589] width 26 height 26
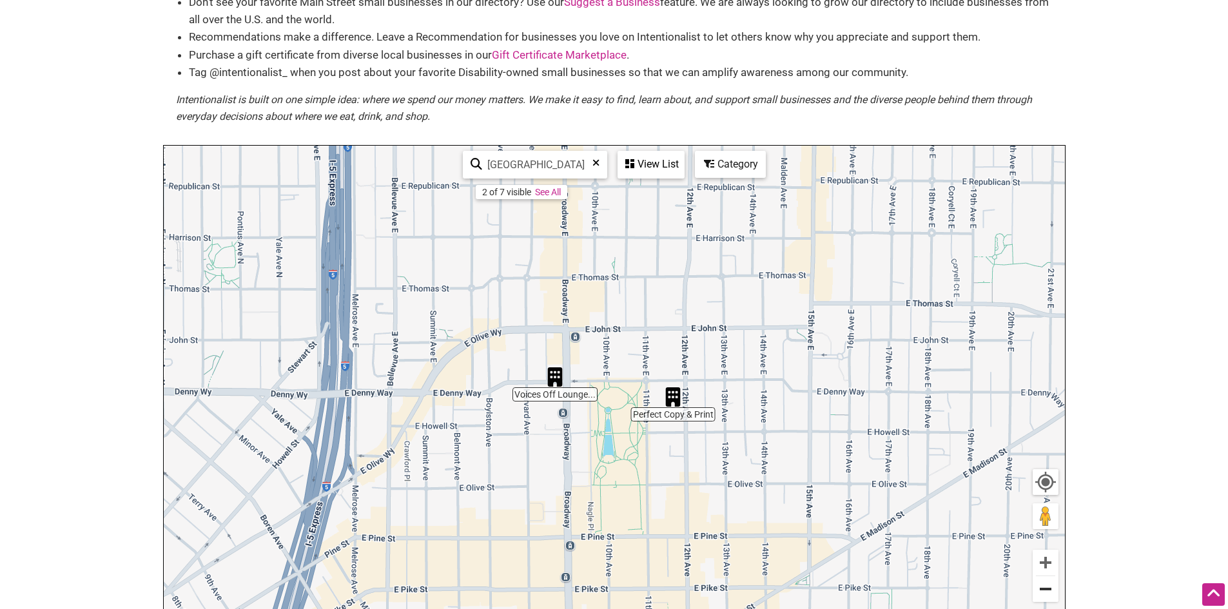
click at [1053, 589] on button "Zoom out" at bounding box center [1046, 589] width 26 height 26
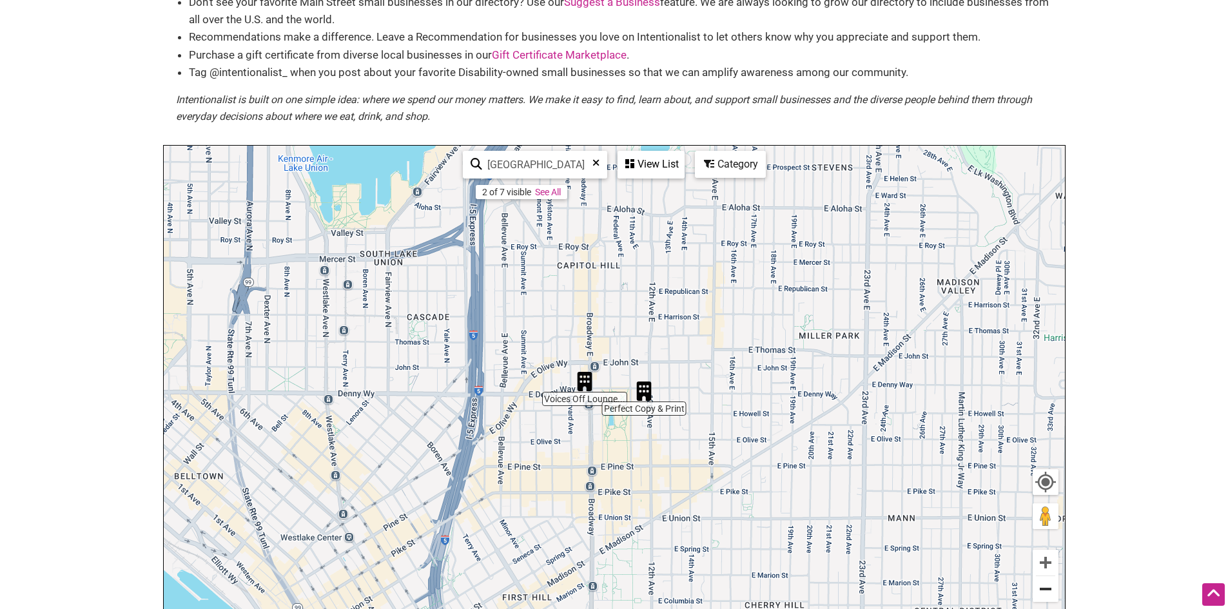
click at [1053, 589] on button "Zoom out" at bounding box center [1046, 589] width 26 height 26
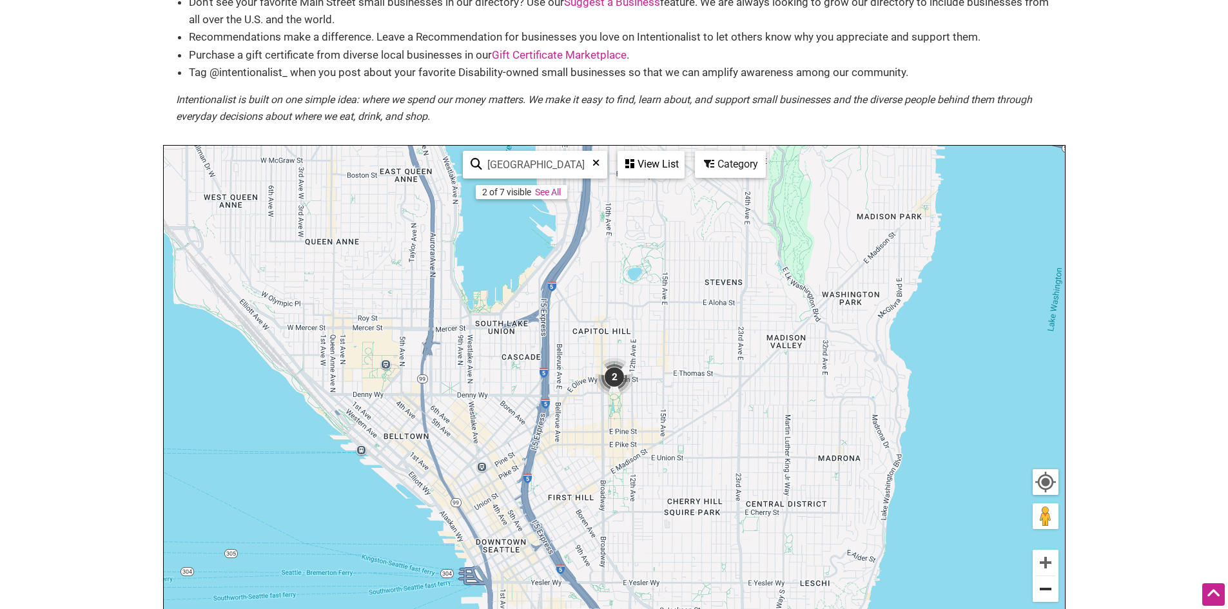
click at [1053, 589] on button "Zoom out" at bounding box center [1046, 589] width 26 height 26
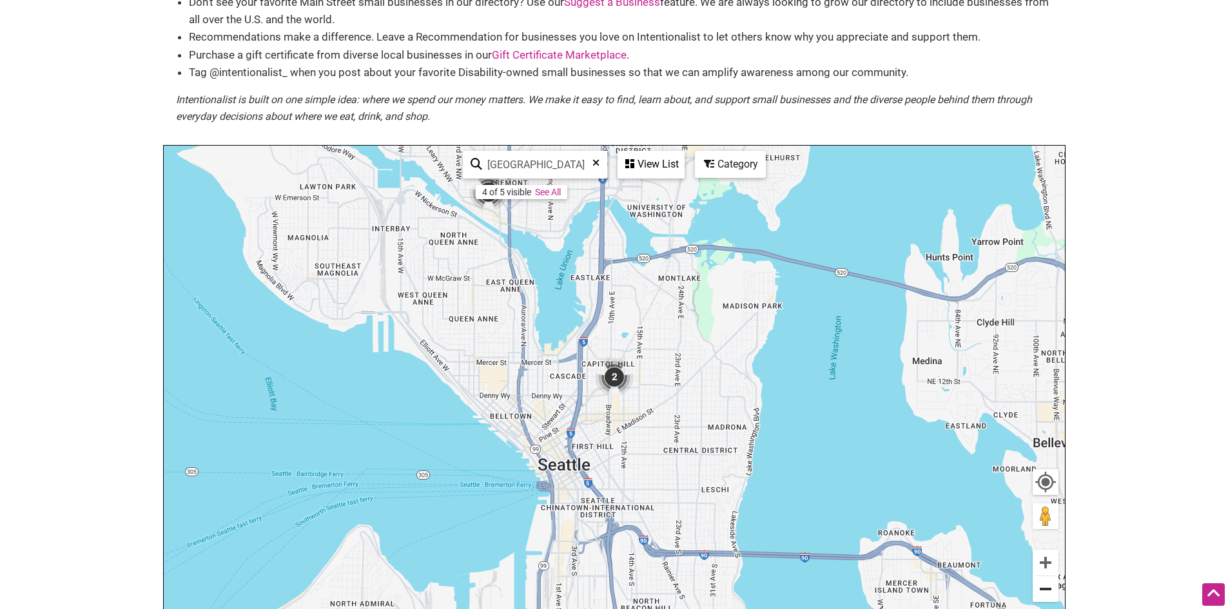
click at [1053, 589] on button "Zoom out" at bounding box center [1046, 589] width 26 height 26
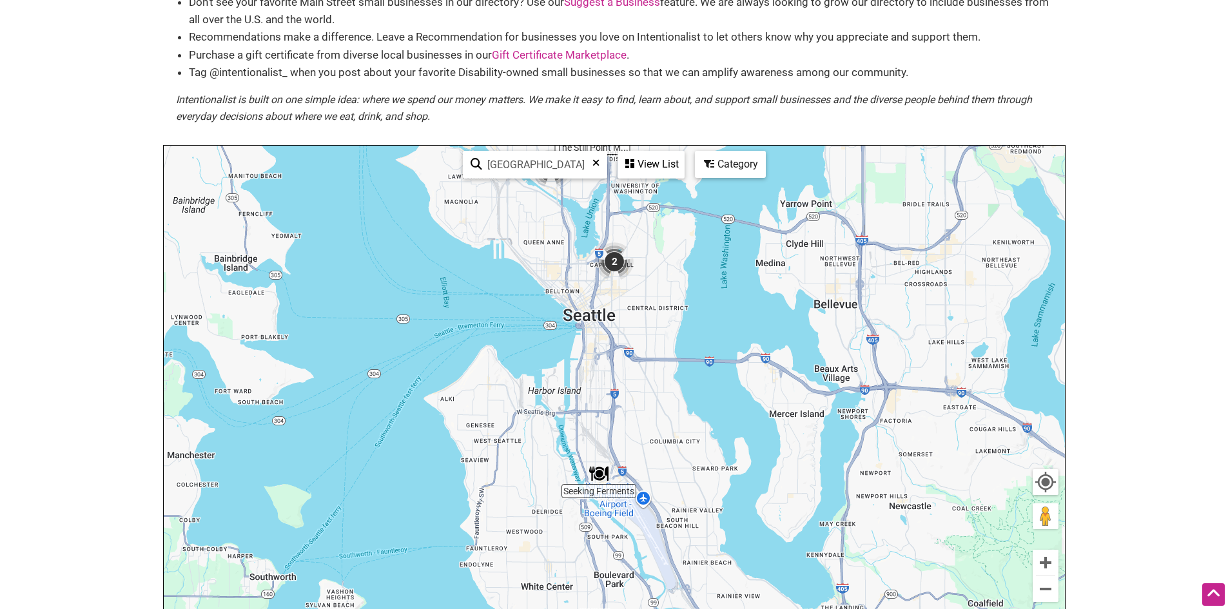
drag, startPoint x: 629, startPoint y: 550, endPoint x: 629, endPoint y: 433, distance: 118.0
click at [629, 433] on div "To navigate, press the arrow keys." at bounding box center [614, 397] width 901 height 502
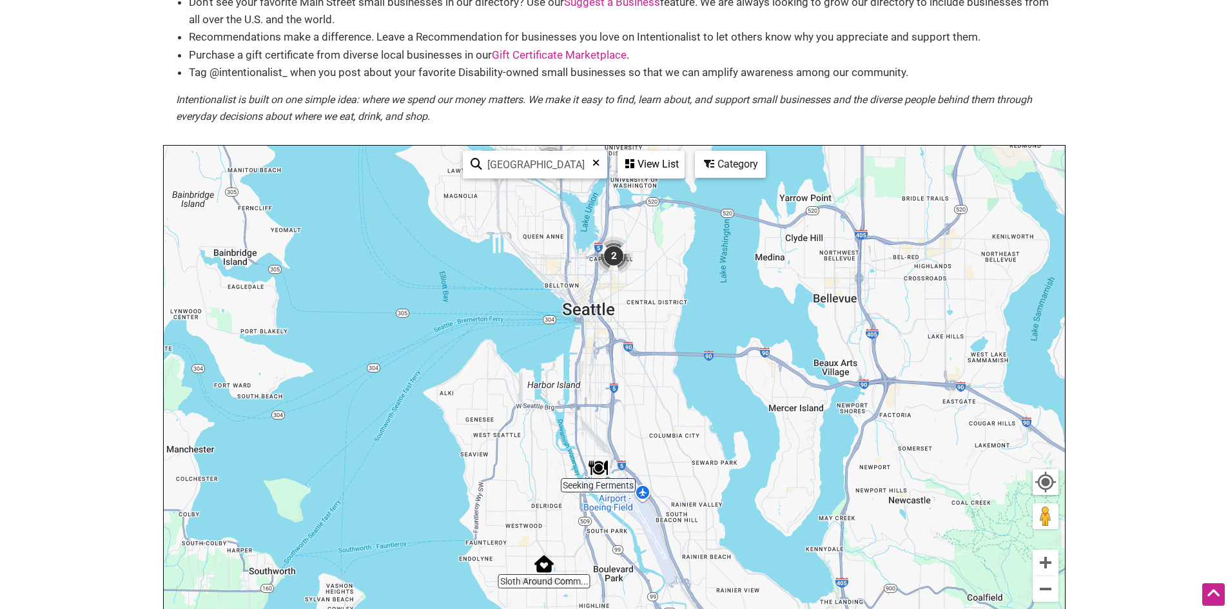
click at [595, 469] on img "Seeking Ferments" at bounding box center [598, 467] width 19 height 19
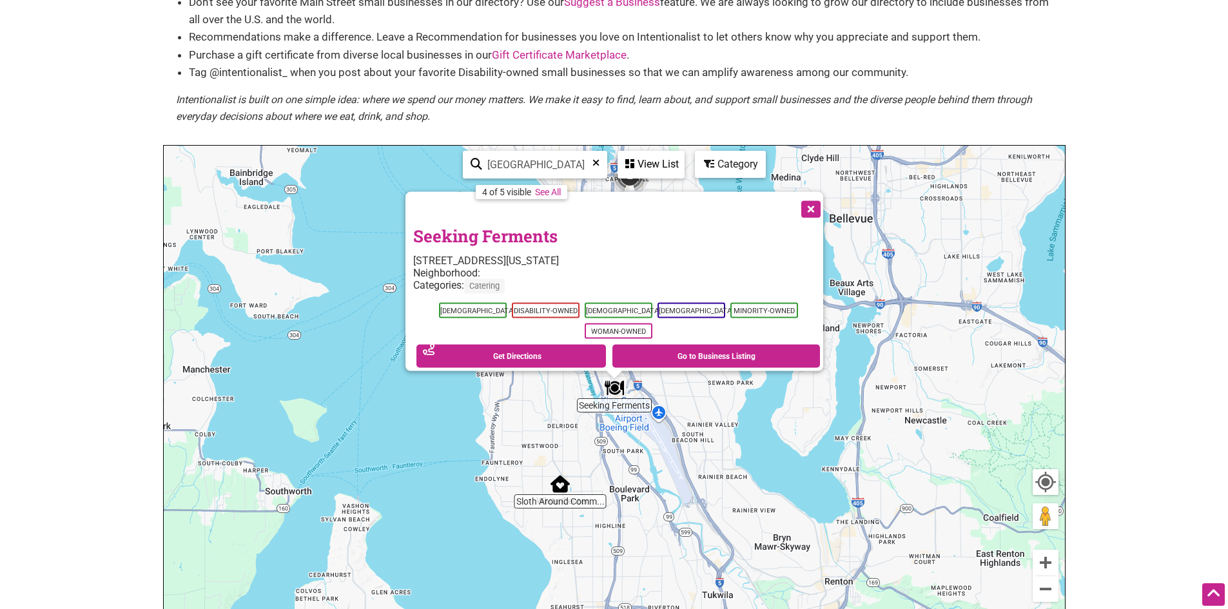
click at [544, 229] on link "Seeking Ferments" at bounding box center [485, 236] width 144 height 22
click at [820, 202] on button "Close" at bounding box center [810, 208] width 32 height 32
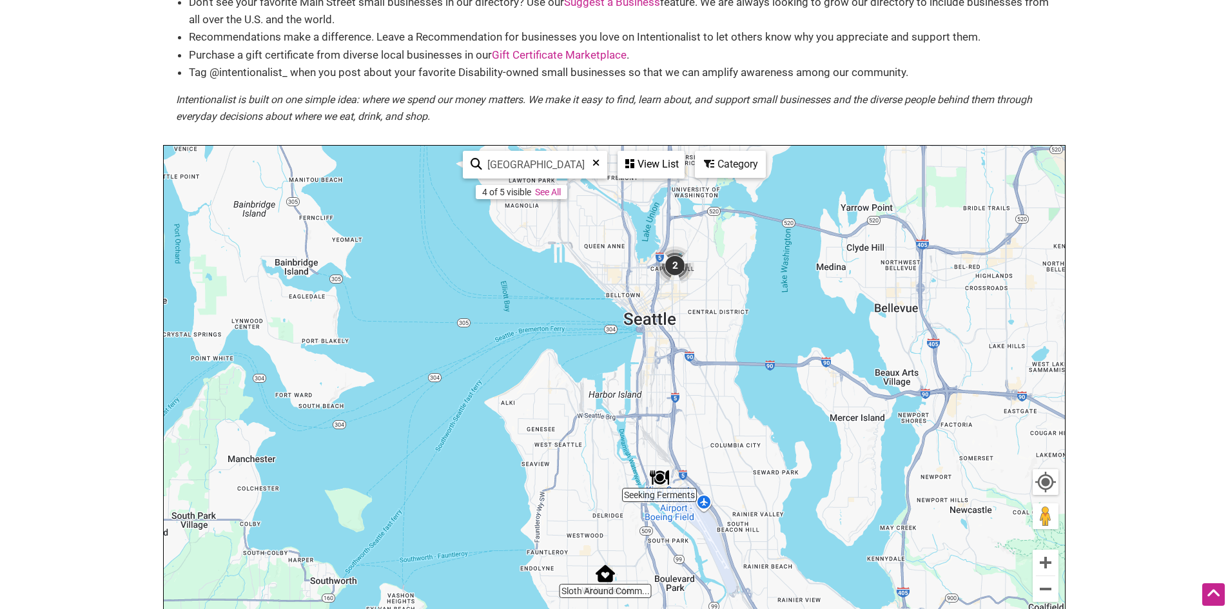
drag, startPoint x: 803, startPoint y: 368, endPoint x: 848, endPoint y: 460, distance: 102.1
click at [848, 460] on div "To navigate, press the arrow keys." at bounding box center [614, 397] width 901 height 502
click at [1053, 587] on button "Zoom out" at bounding box center [1046, 589] width 26 height 26
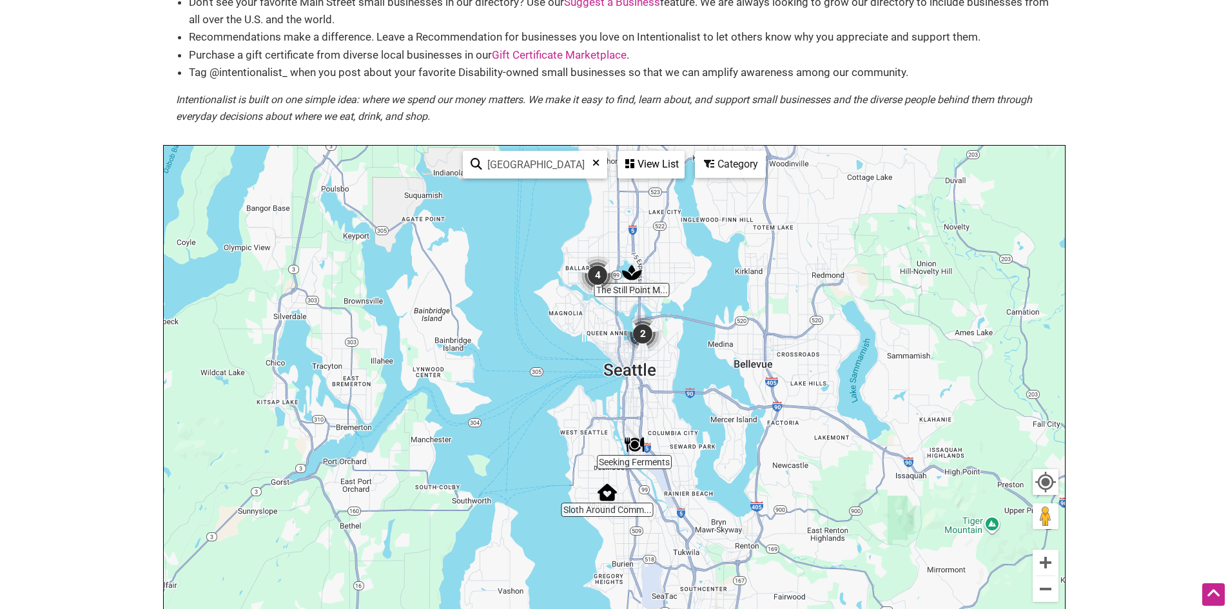
drag, startPoint x: 920, startPoint y: 463, endPoint x: 916, endPoint y: 478, distance: 15.3
click at [916, 478] on div "To navigate, press the arrow keys." at bounding box center [614, 397] width 901 height 502
click at [693, 303] on div "To navigate, press the arrow keys." at bounding box center [614, 397] width 901 height 502
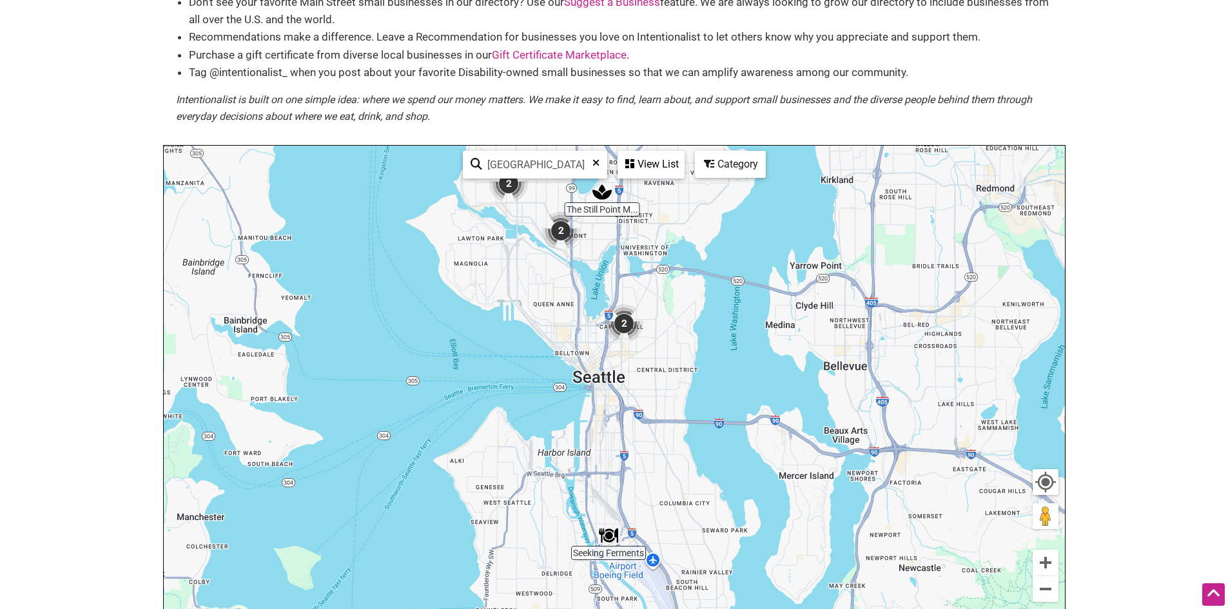
drag, startPoint x: 712, startPoint y: 371, endPoint x: 746, endPoint y: 309, distance: 70.4
click at [746, 309] on div "To navigate, press the arrow keys." at bounding box center [614, 397] width 901 height 502
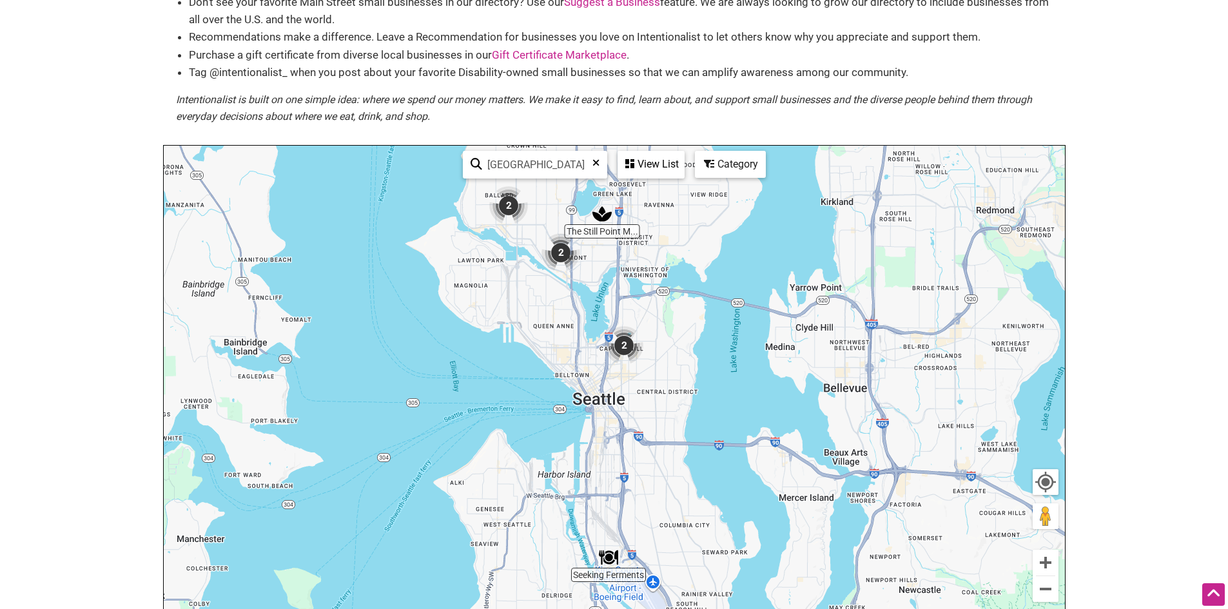
click at [747, 336] on div "To navigate, press the arrow keys." at bounding box center [614, 397] width 901 height 502
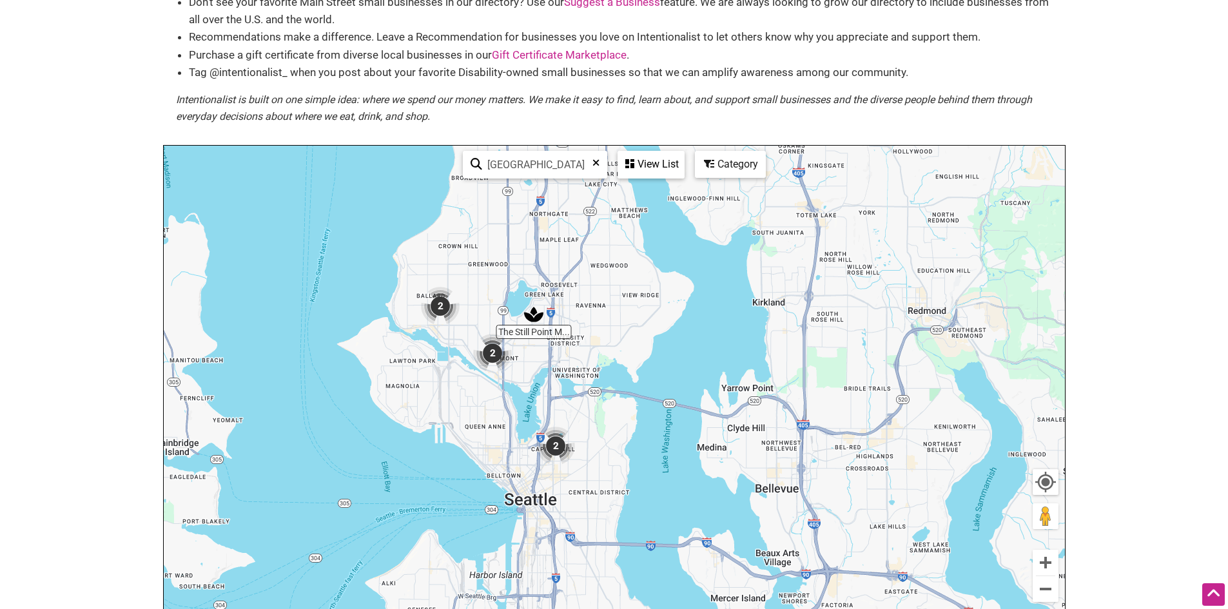
drag, startPoint x: 516, startPoint y: 322, endPoint x: 446, endPoint y: 427, distance: 125.9
click at [446, 427] on div "To navigate, press the arrow keys." at bounding box center [614, 397] width 901 height 502
click at [495, 277] on div "To navigate, press the arrow keys." at bounding box center [614, 397] width 901 height 502
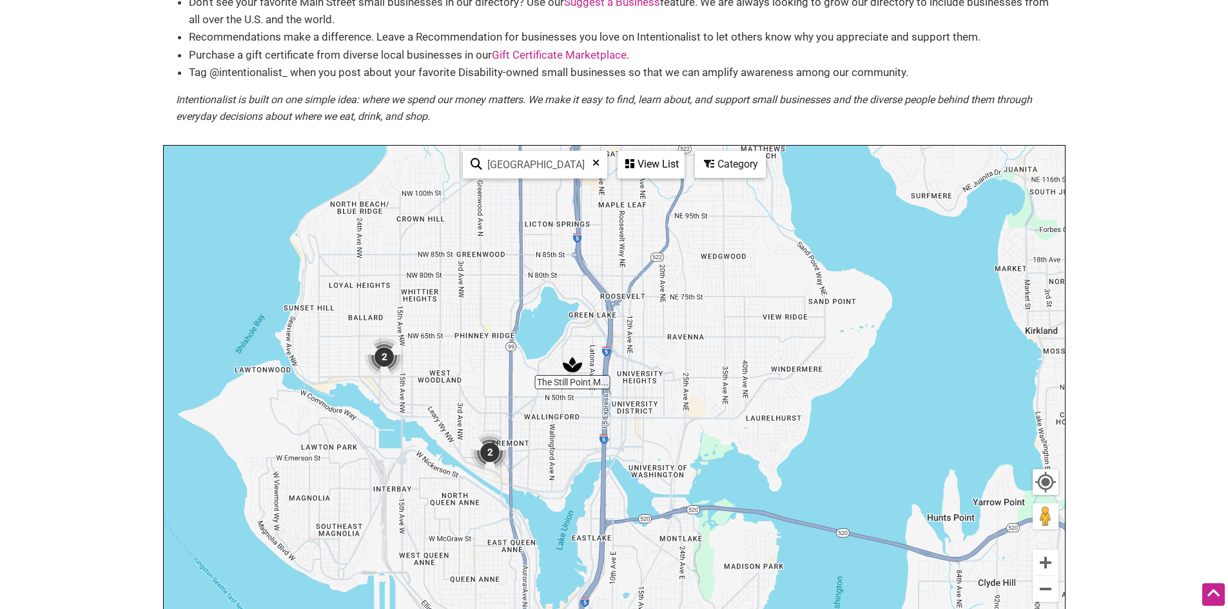
drag, startPoint x: 435, startPoint y: 334, endPoint x: 478, endPoint y: 307, distance: 51.0
click at [478, 307] on div "To navigate, press the arrow keys." at bounding box center [614, 397] width 901 height 502
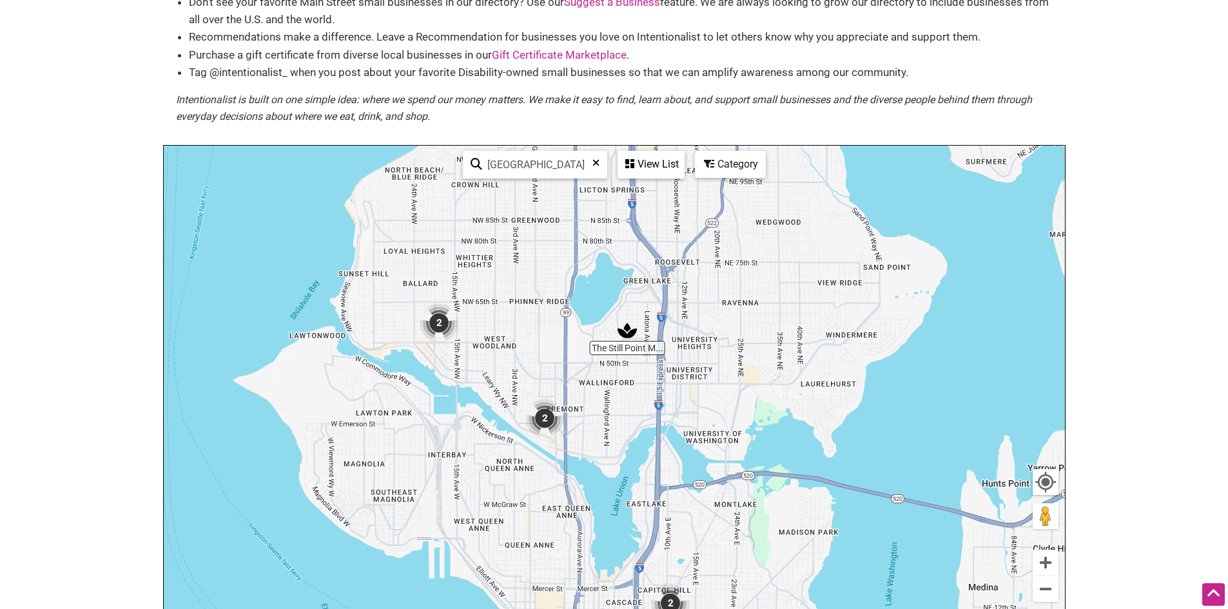
click at [464, 345] on div "To navigate, press the arrow keys." at bounding box center [614, 397] width 901 height 502
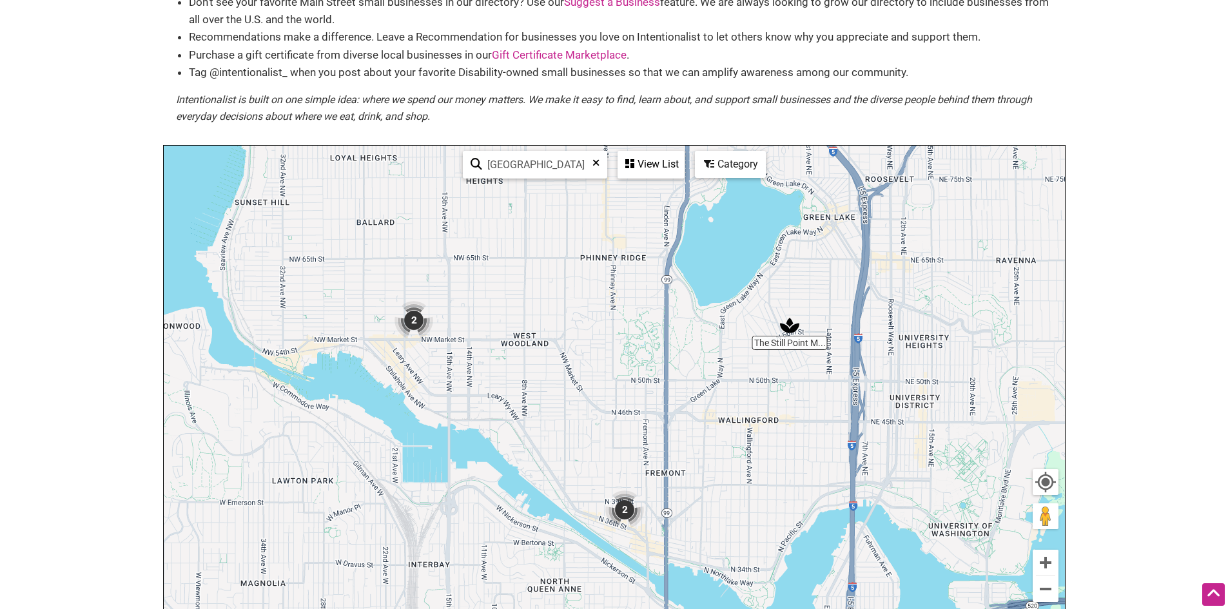
click at [462, 331] on div "To navigate, press the arrow keys." at bounding box center [614, 397] width 901 height 502
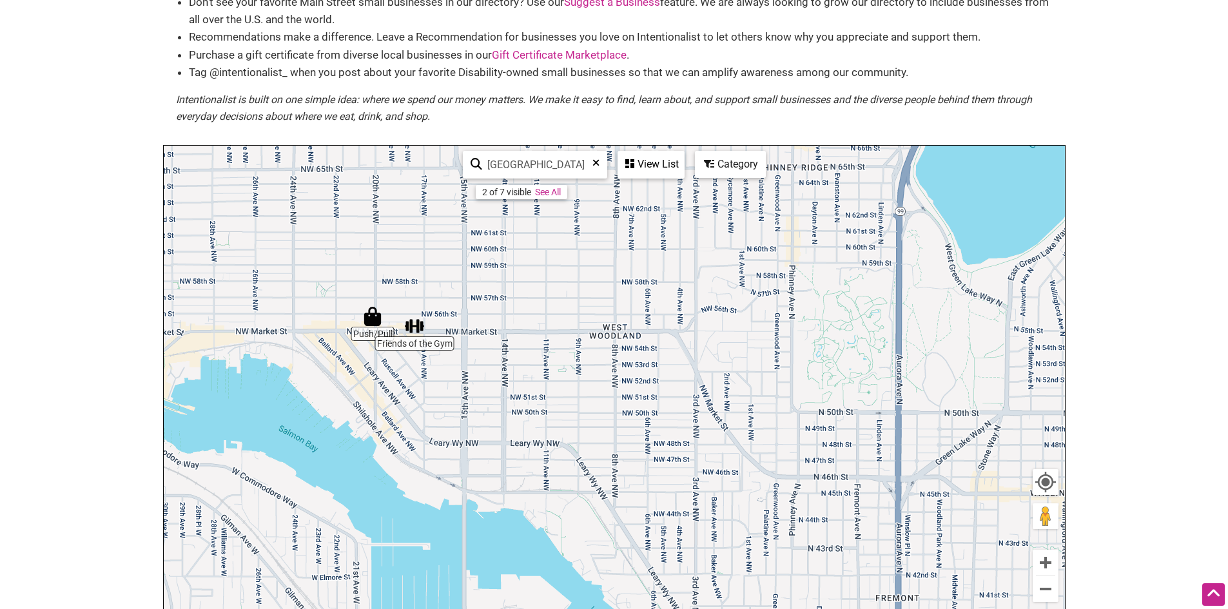
drag, startPoint x: 450, startPoint y: 318, endPoint x: 520, endPoint y: 208, distance: 130.7
click at [520, 208] on div "To navigate, press the arrow keys." at bounding box center [614, 397] width 901 height 502
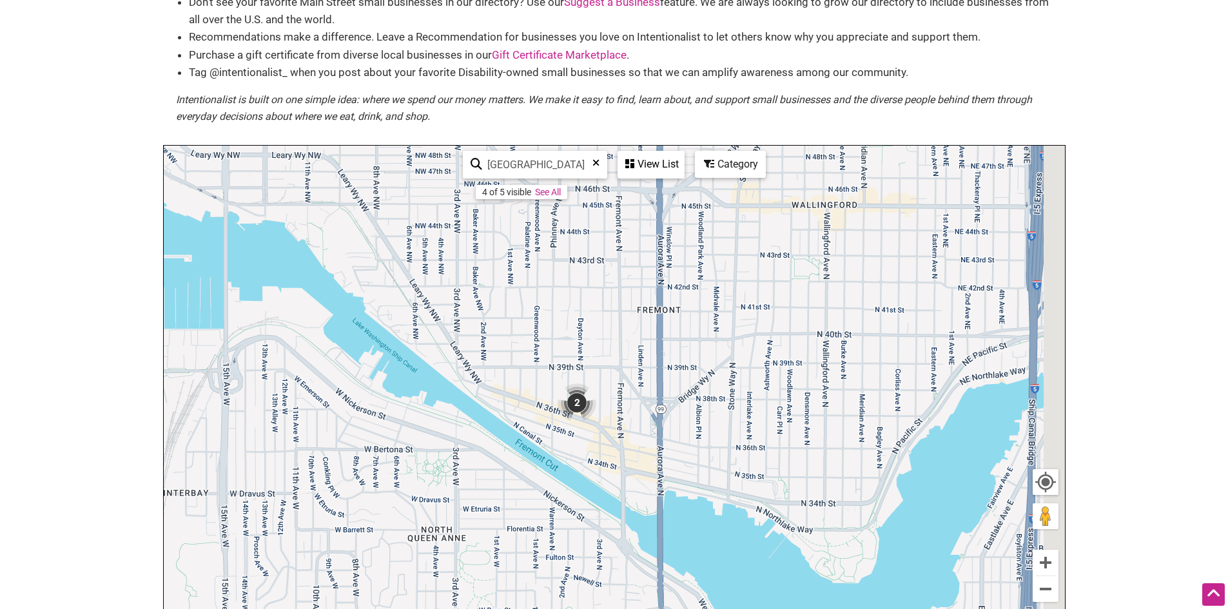
drag, startPoint x: 687, startPoint y: 447, endPoint x: 414, endPoint y: 274, distance: 323.1
click at [403, 262] on div "To navigate, press the arrow keys." at bounding box center [614, 397] width 901 height 502
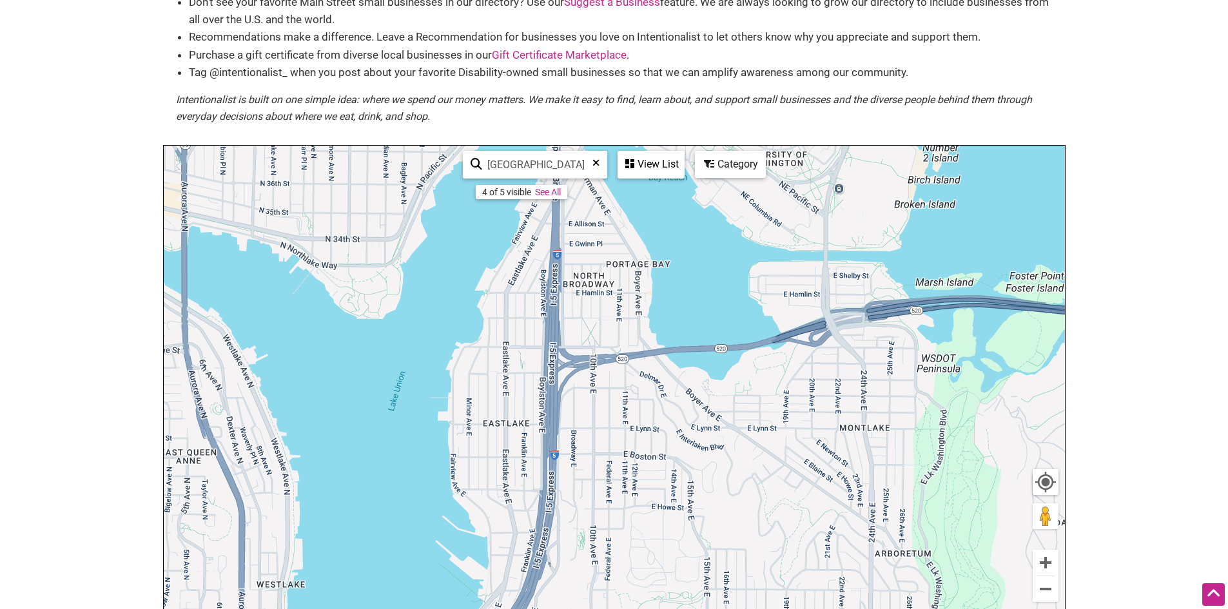
drag, startPoint x: 539, startPoint y: 344, endPoint x: 991, endPoint y: 431, distance: 460.3
click at [991, 431] on div "To navigate, press the arrow keys." at bounding box center [614, 397] width 901 height 502
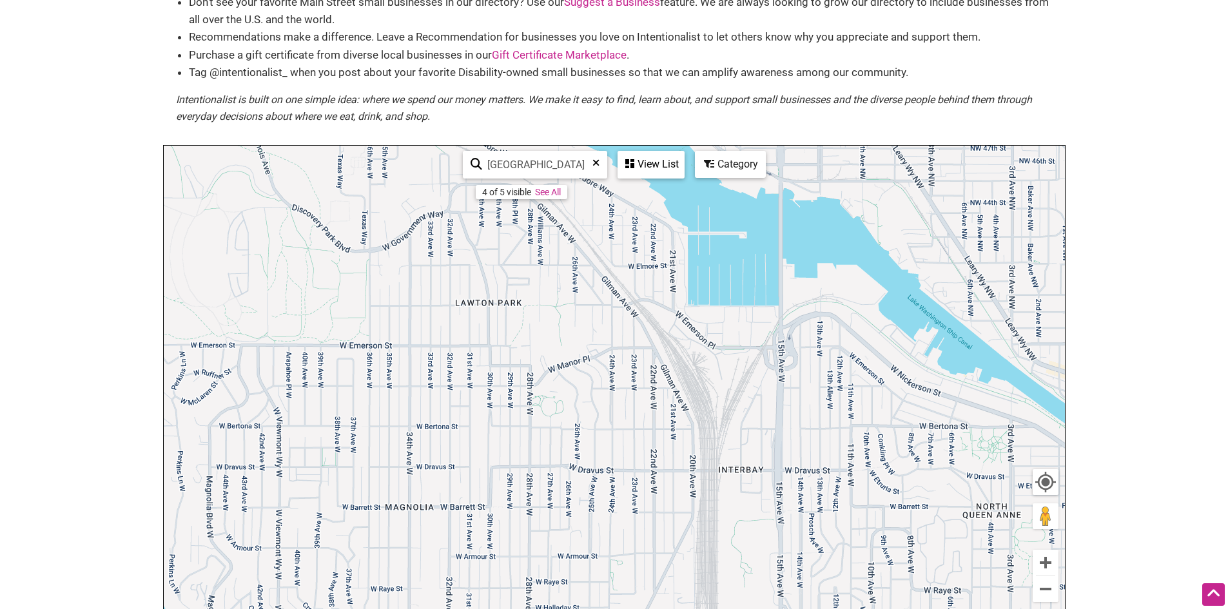
drag, startPoint x: 764, startPoint y: 408, endPoint x: 295, endPoint y: 351, distance: 472.8
click at [295, 351] on div "To navigate, press the arrow keys." at bounding box center [614, 397] width 901 height 502
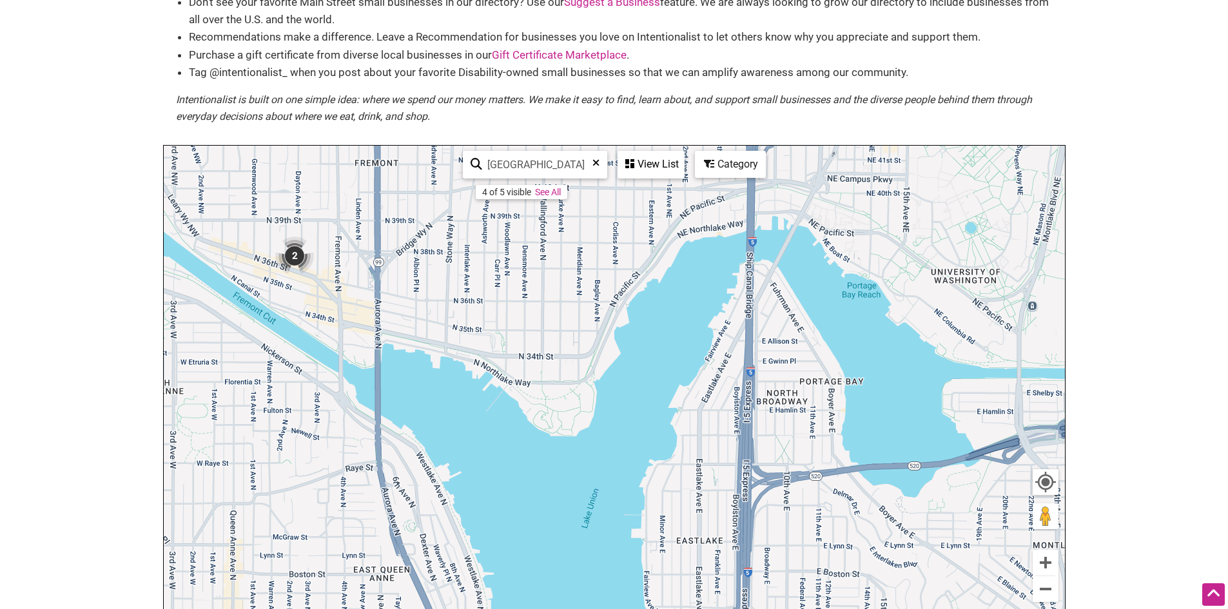
drag, startPoint x: 423, startPoint y: 349, endPoint x: 587, endPoint y: 370, distance: 165.1
click at [587, 370] on div "To navigate, press the arrow keys." at bounding box center [614, 397] width 901 height 502
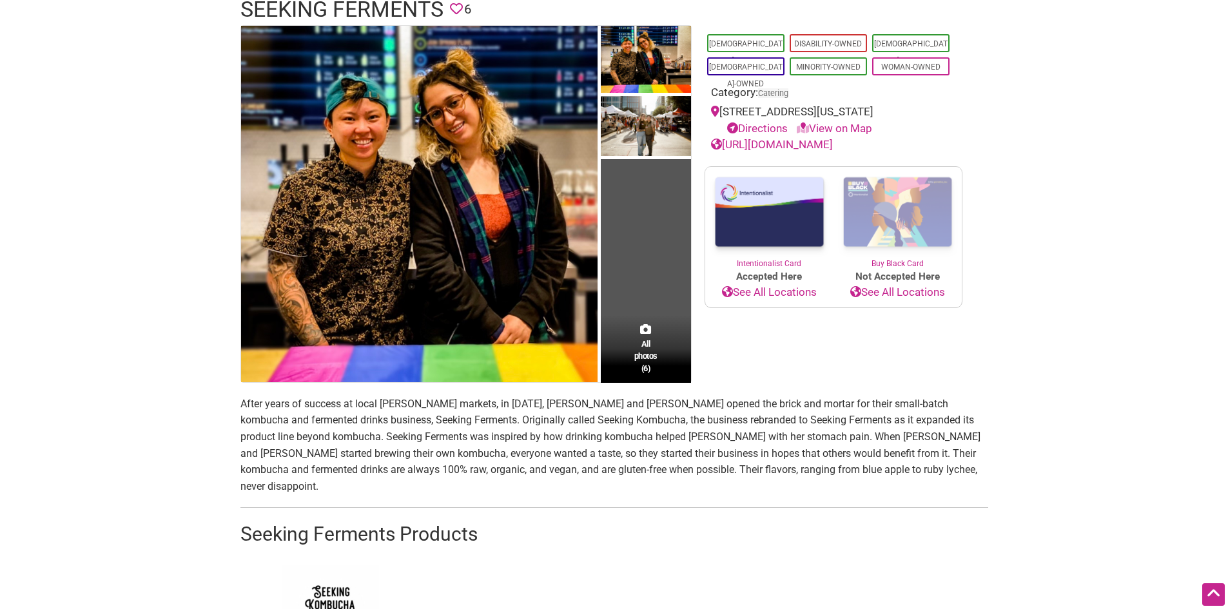
scroll to position [151, 0]
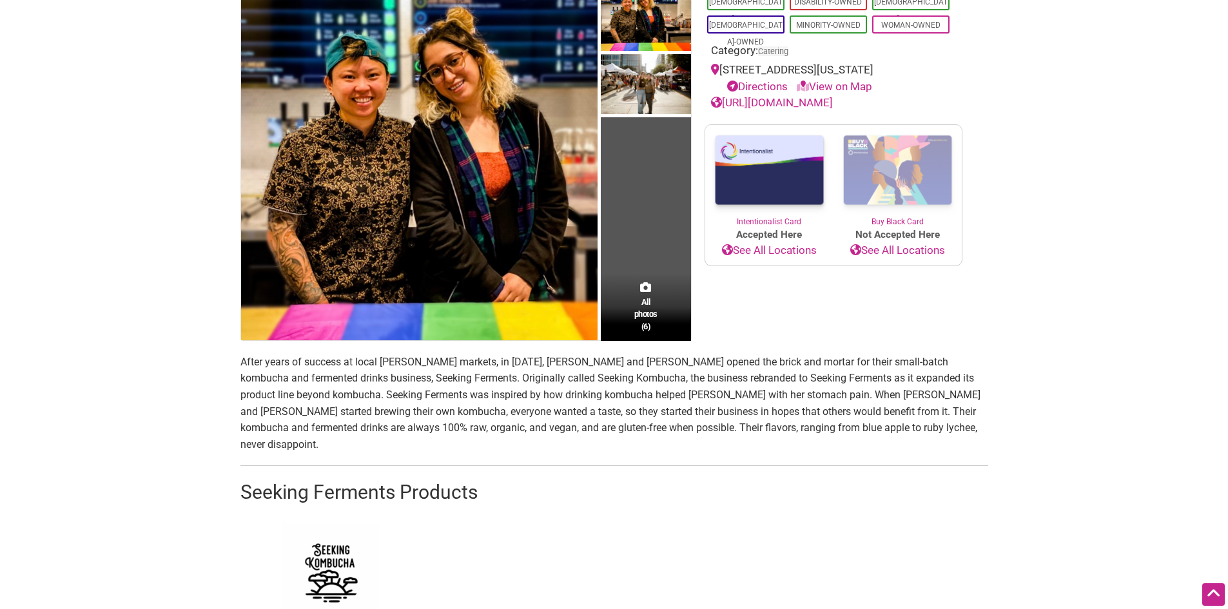
click at [833, 106] on link "https://www.seekingferments.com/" at bounding box center [772, 102] width 122 height 13
